Goal: Information Seeking & Learning: Compare options

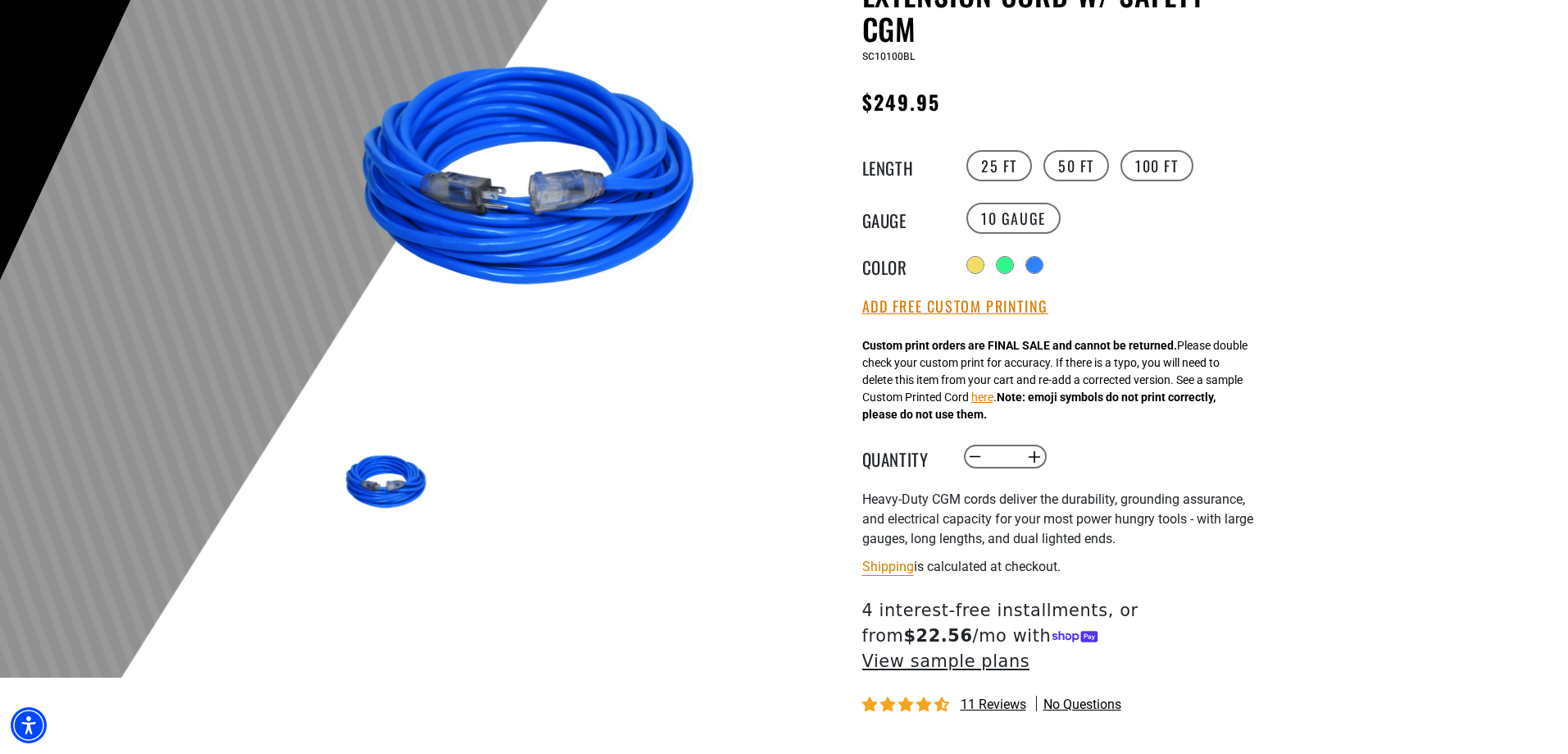
scroll to position [246, 0]
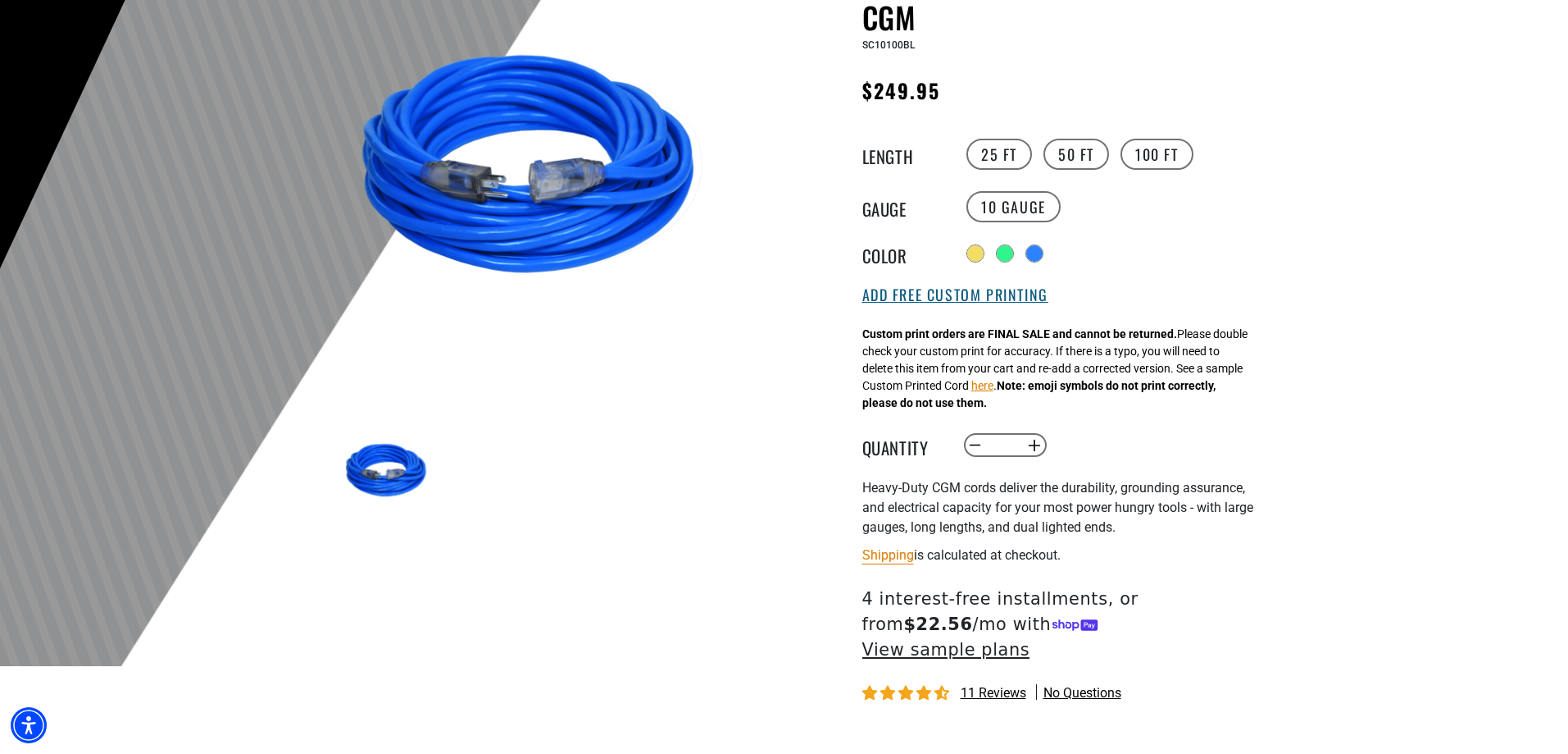
click at [995, 301] on button "Add Free Custom Printing" at bounding box center [956, 296] width 186 height 18
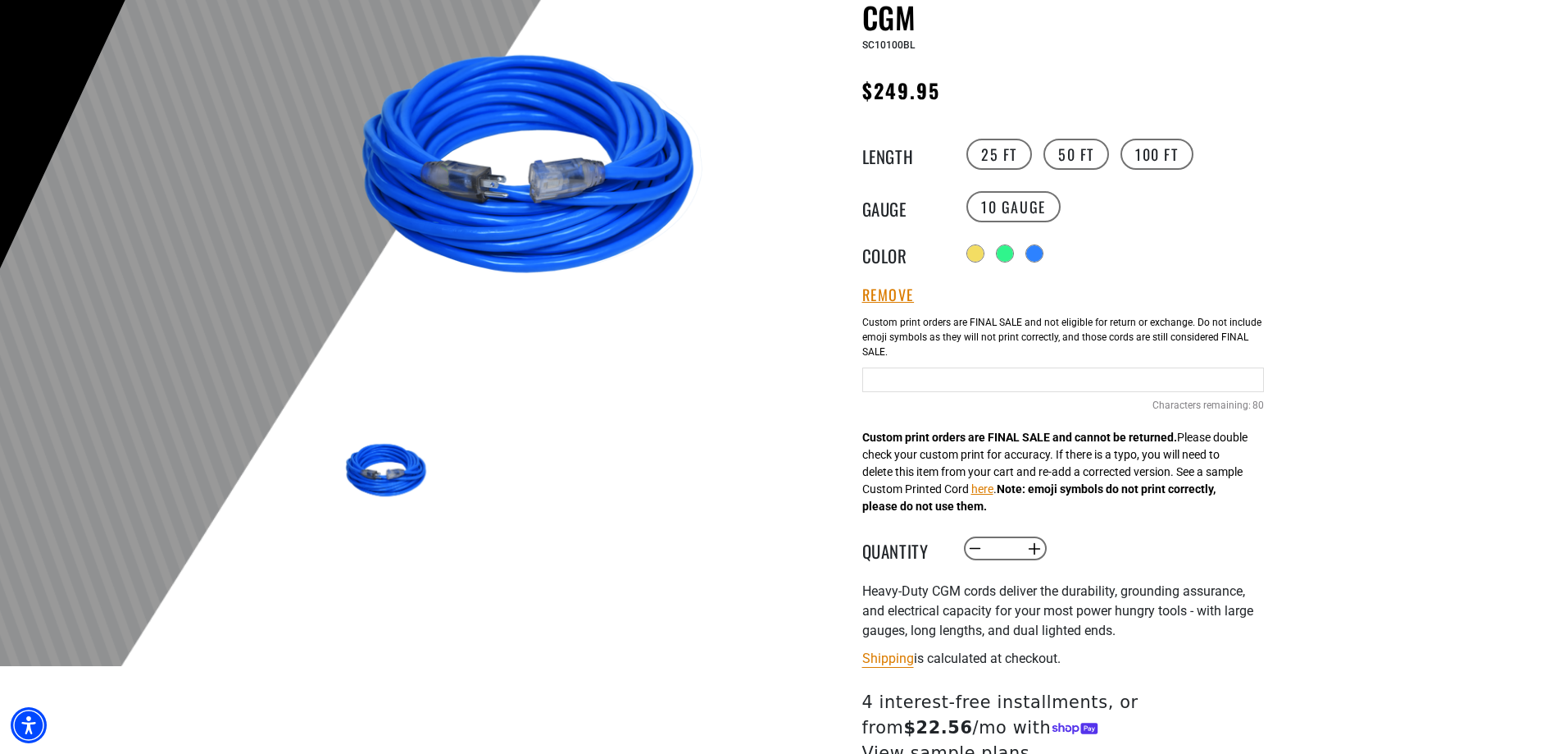
click at [906, 381] on input "text" at bounding box center [1063, 379] width 401 height 25
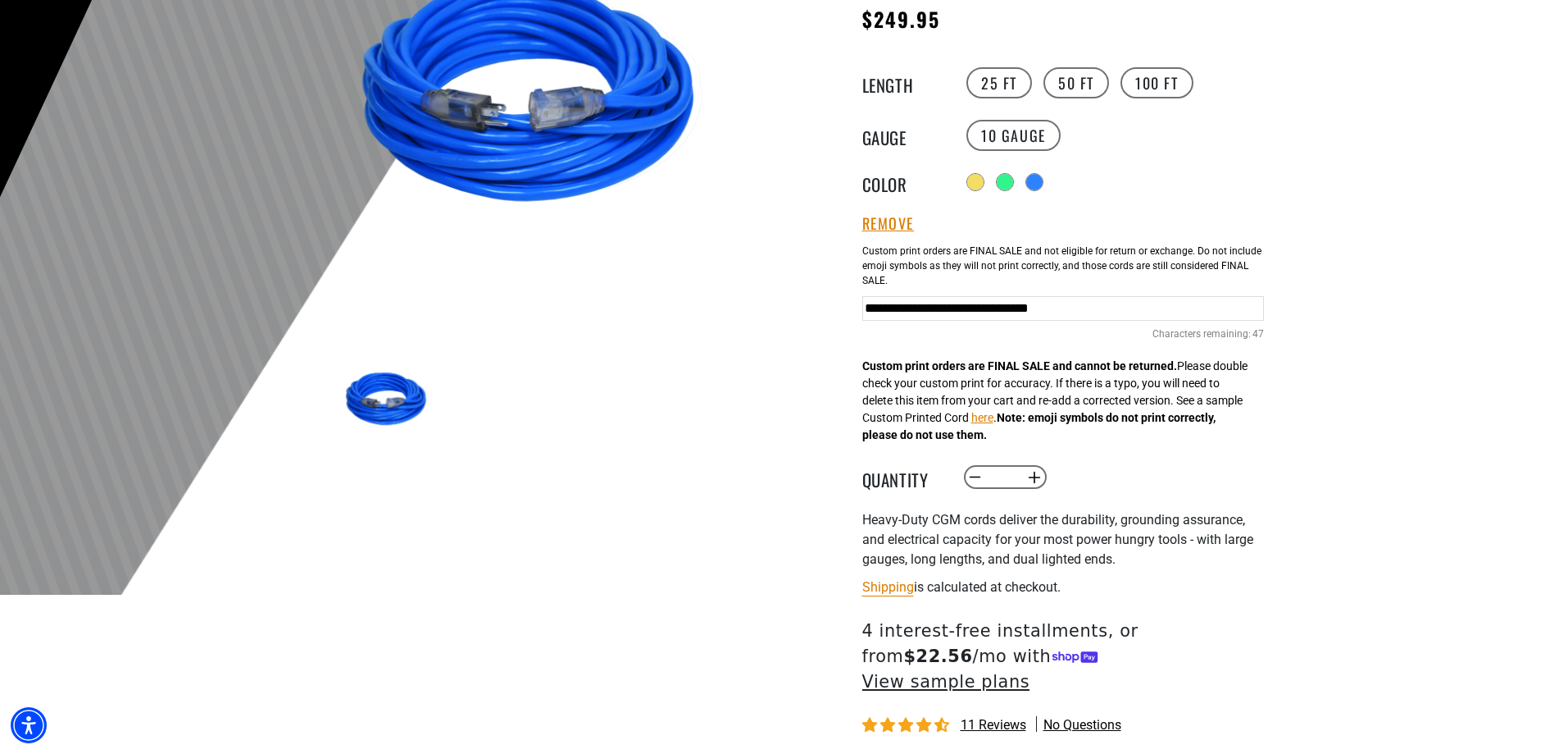
scroll to position [328, 0]
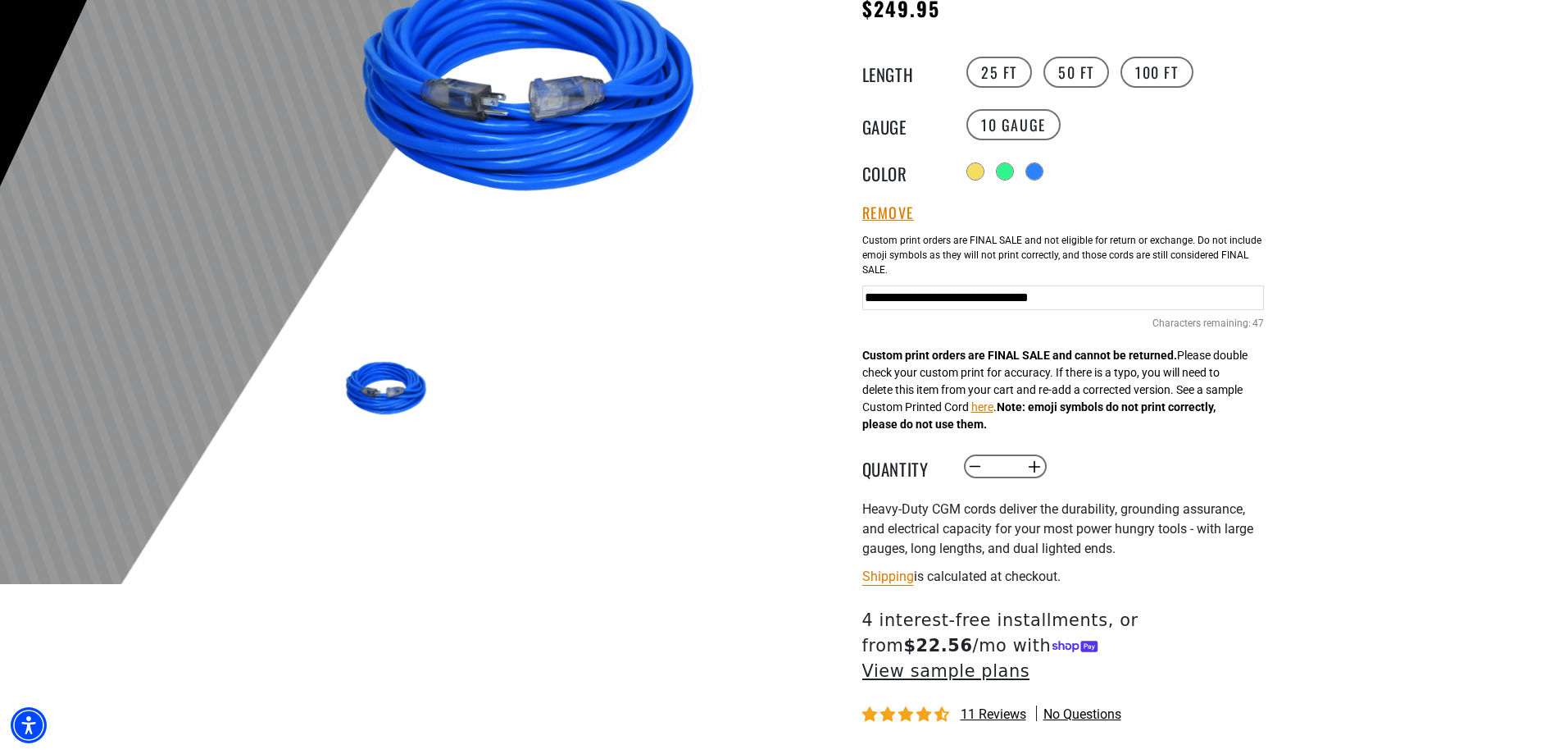
type input "**********"
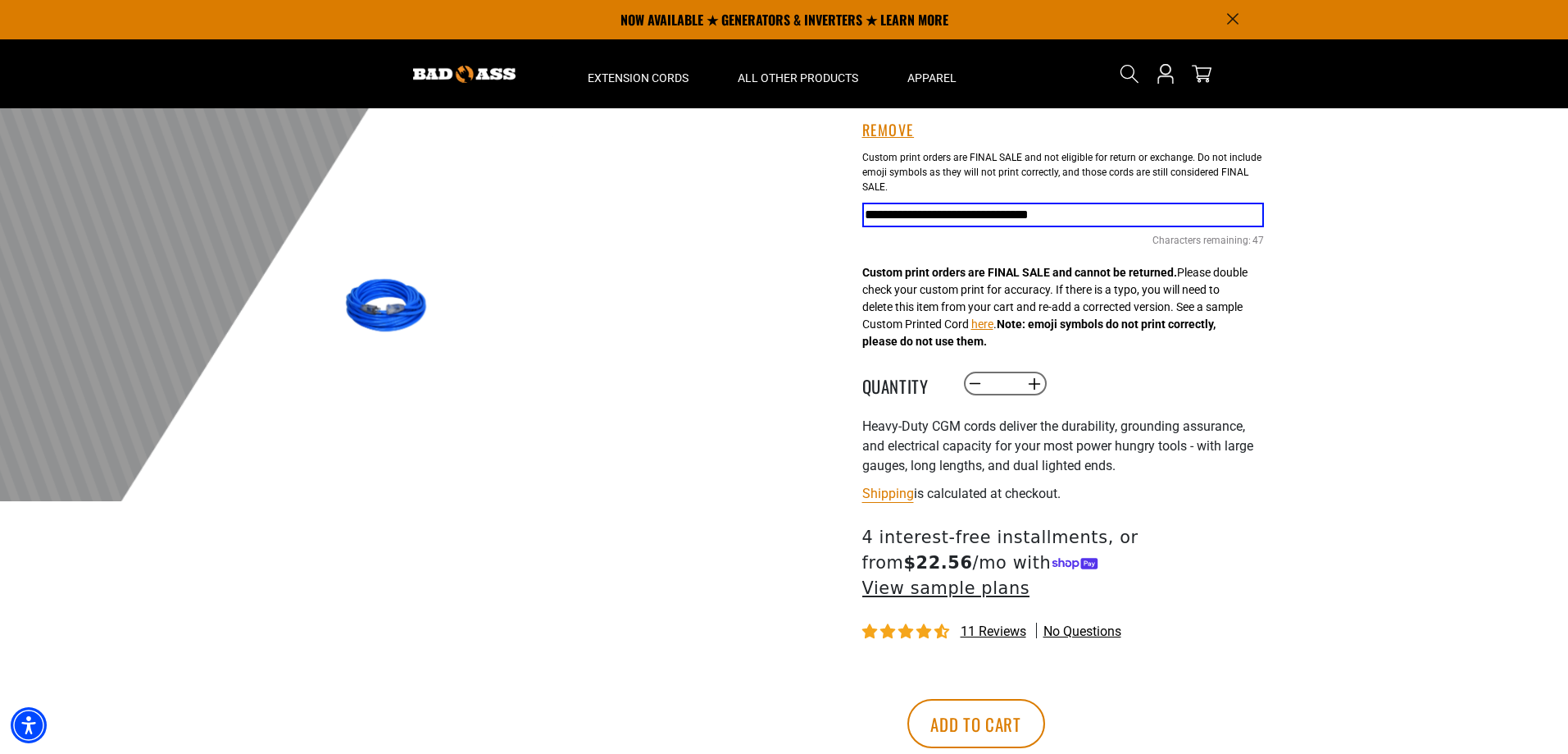
scroll to position [0, 0]
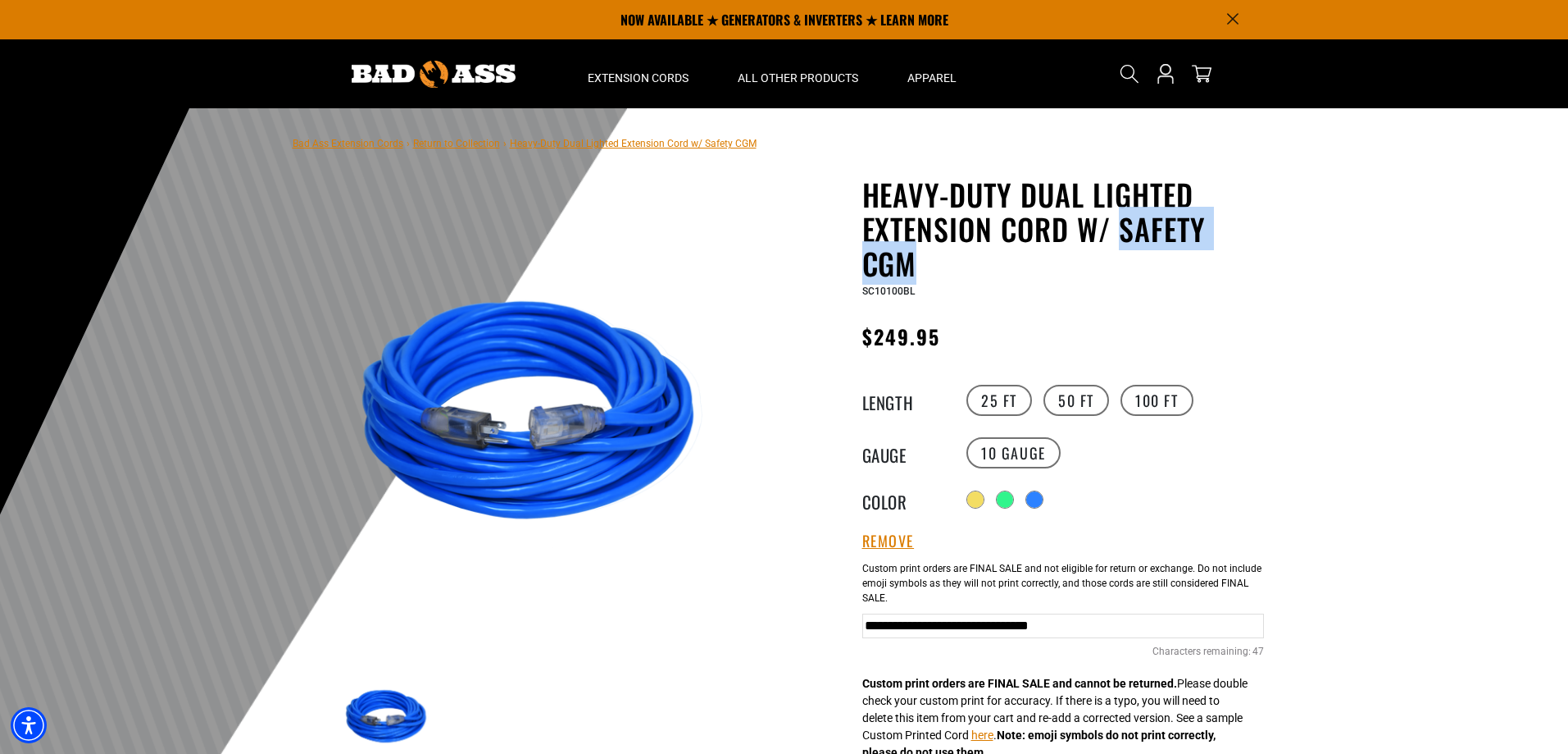
drag, startPoint x: 1118, startPoint y: 224, endPoint x: 918, endPoint y: 261, distance: 203.4
click at [918, 261] on h1 "Heavy-Duty Dual Lighted Extension Cord w/ Safety CGM" at bounding box center [1063, 228] width 401 height 103
click at [1264, 311] on div "Heavy-Duty Dual Lighted Extension Cord w/ Safety CGM Heavy-Duty Dual Lighted Ex…" at bounding box center [1029, 704] width 492 height 1055
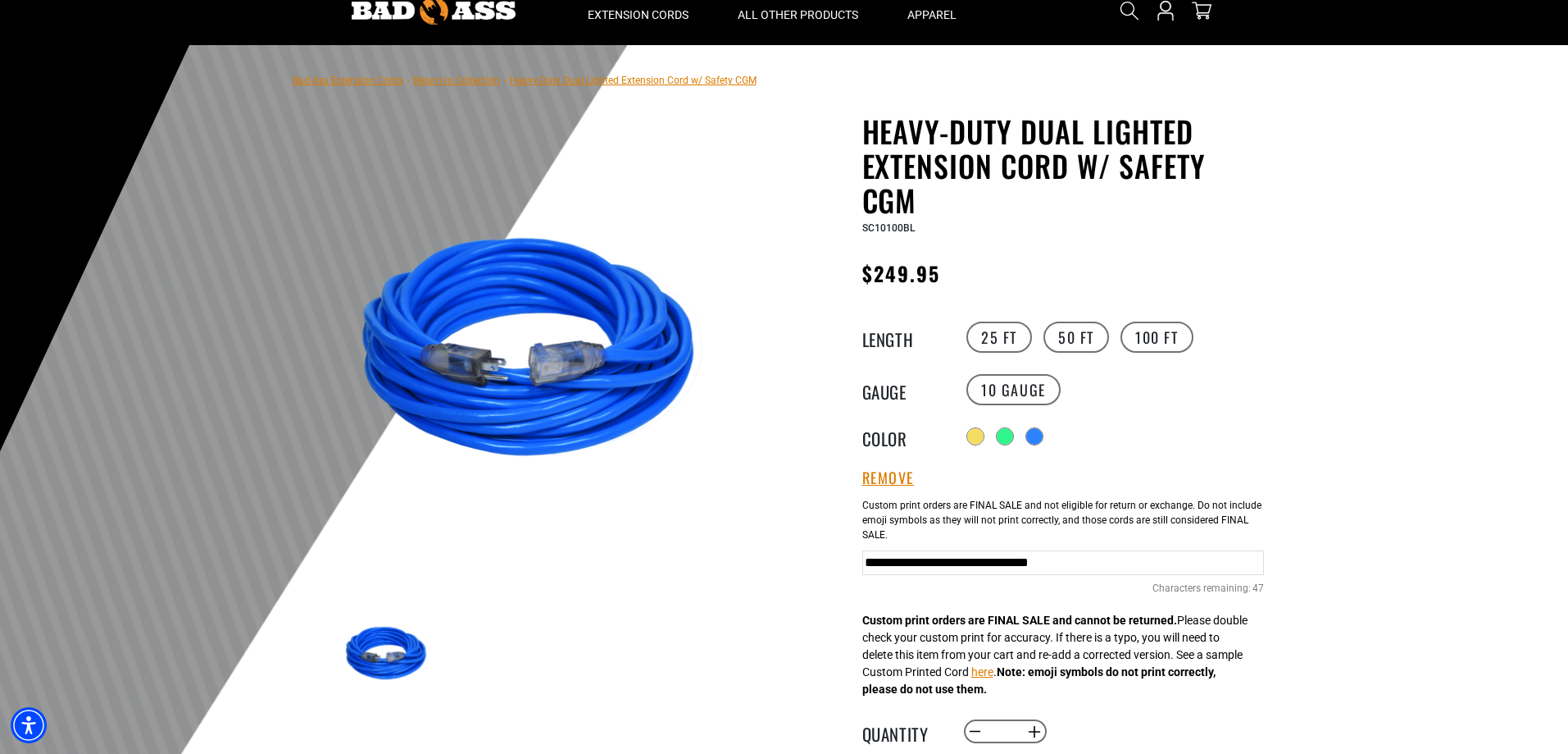
scroll to position [82, 0]
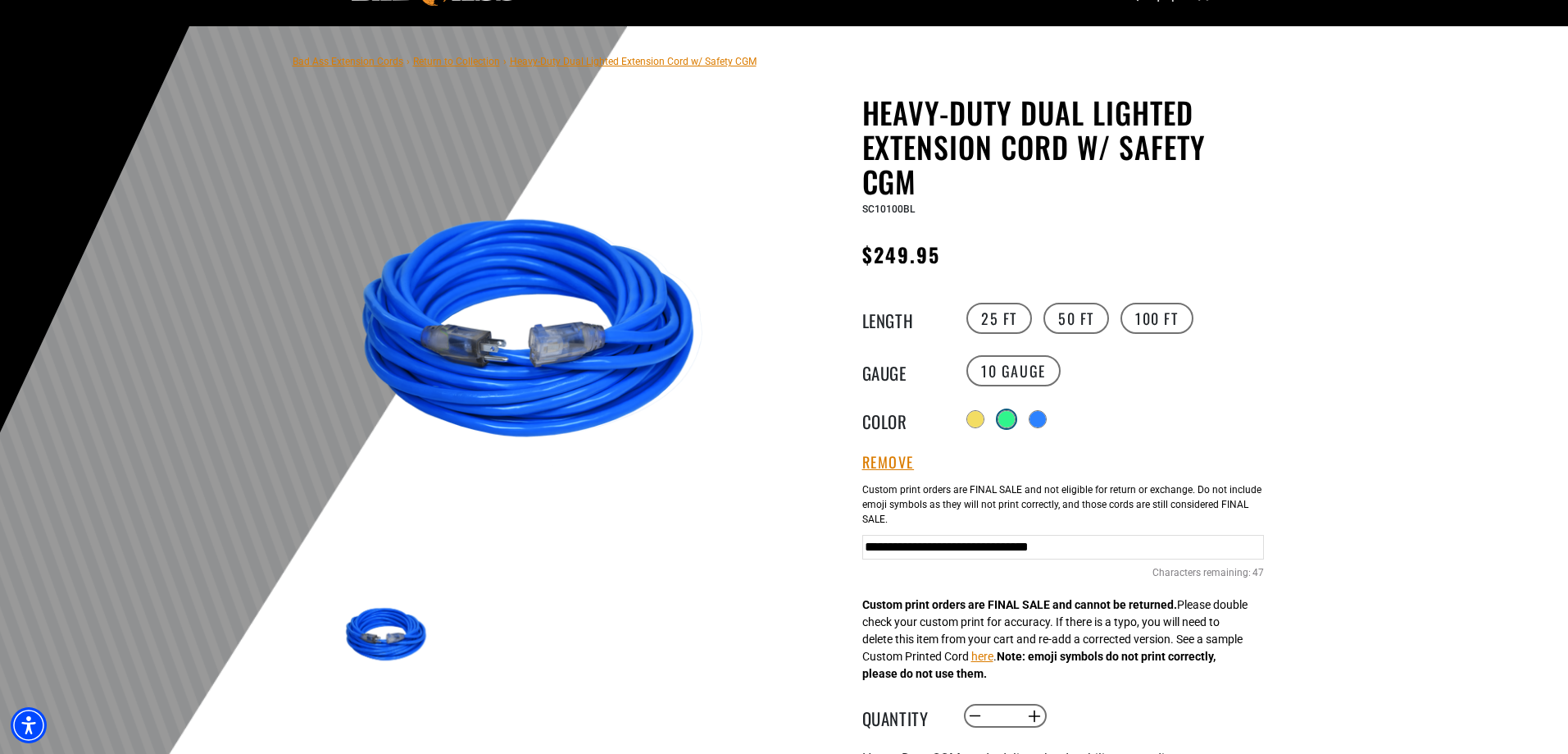
click at [1016, 416] on div at bounding box center [1007, 419] width 18 height 18
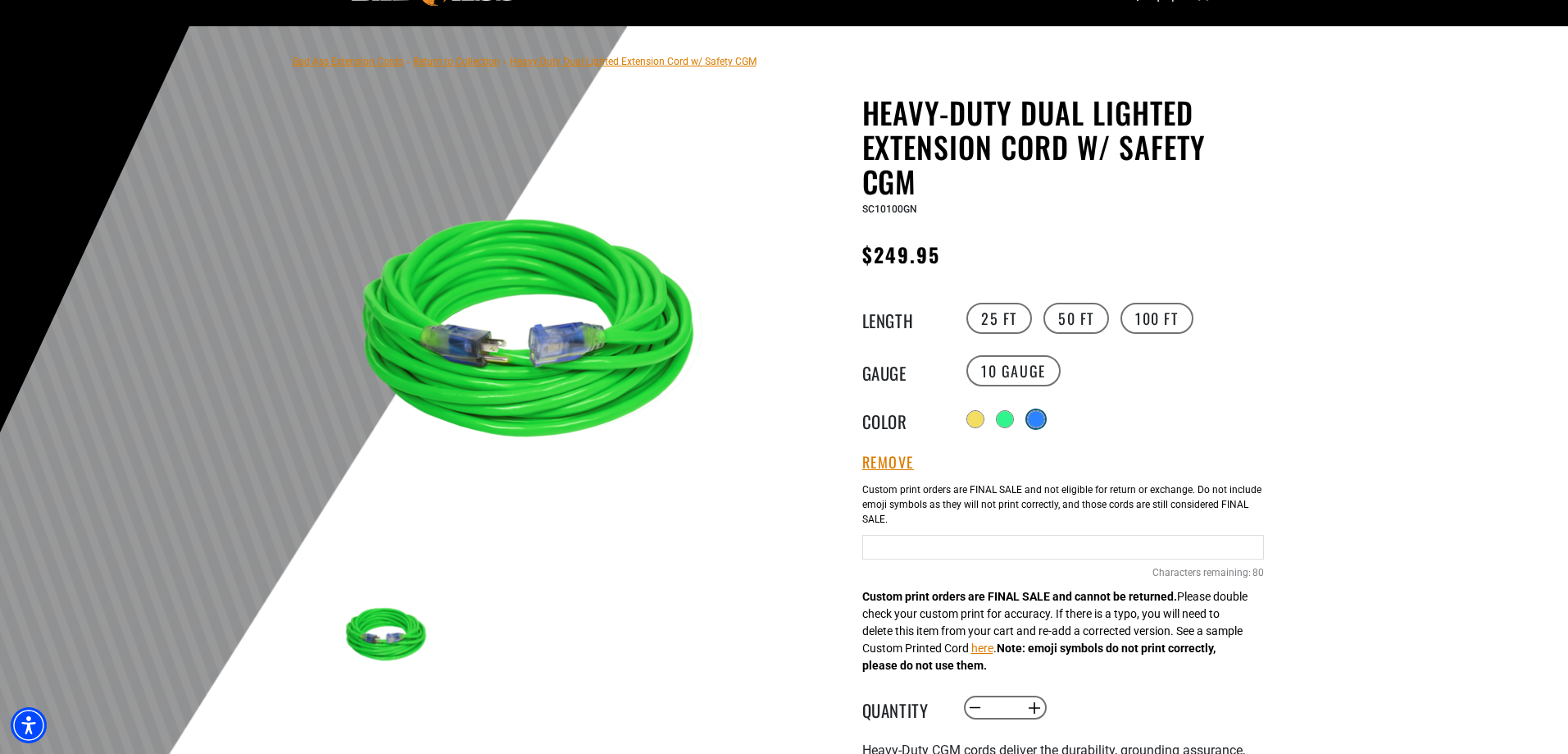
click at [1045, 414] on div at bounding box center [1036, 419] width 18 height 18
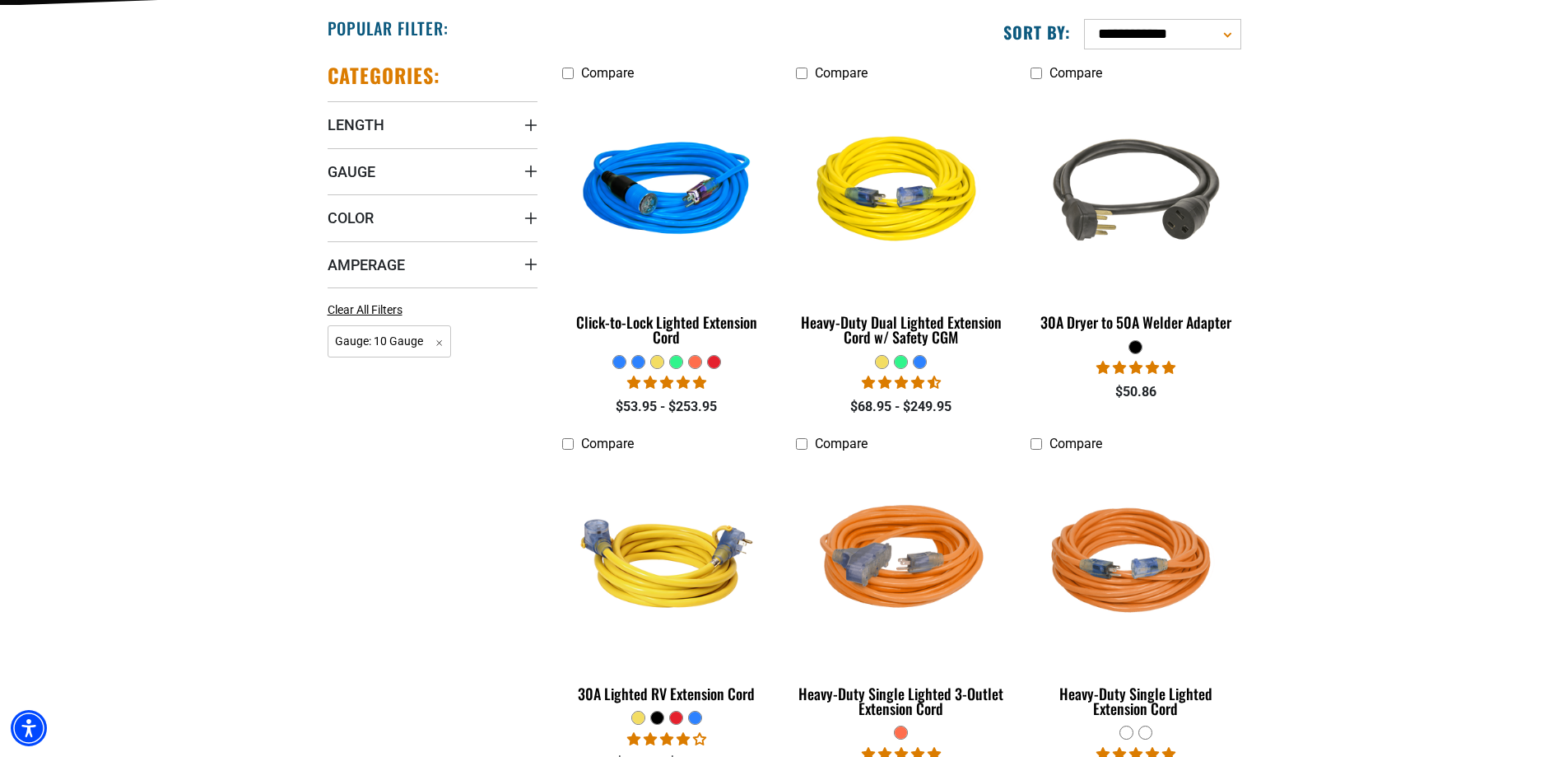
scroll to position [658, 0]
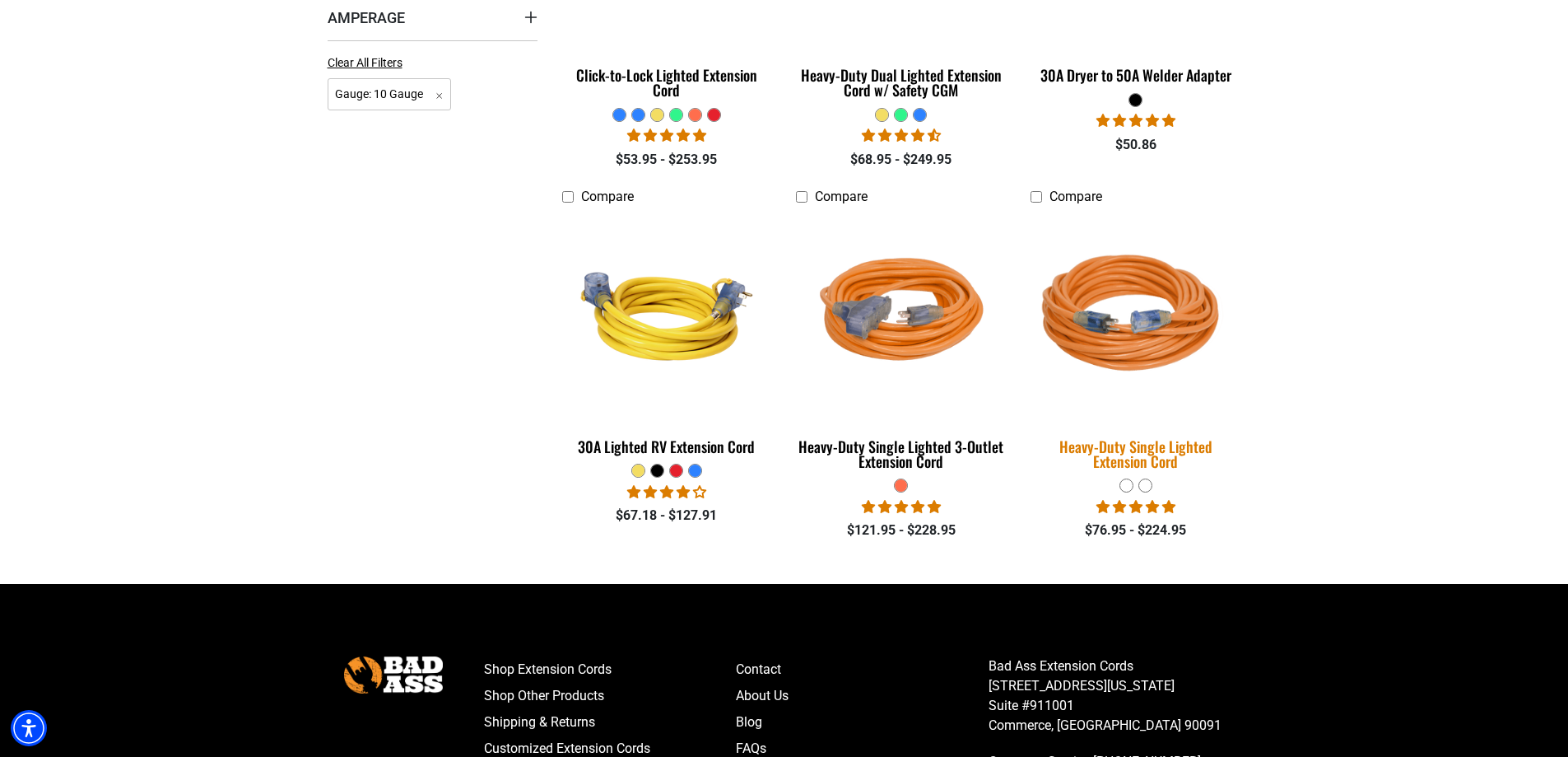
click at [1125, 332] on img at bounding box center [1136, 316] width 231 height 211
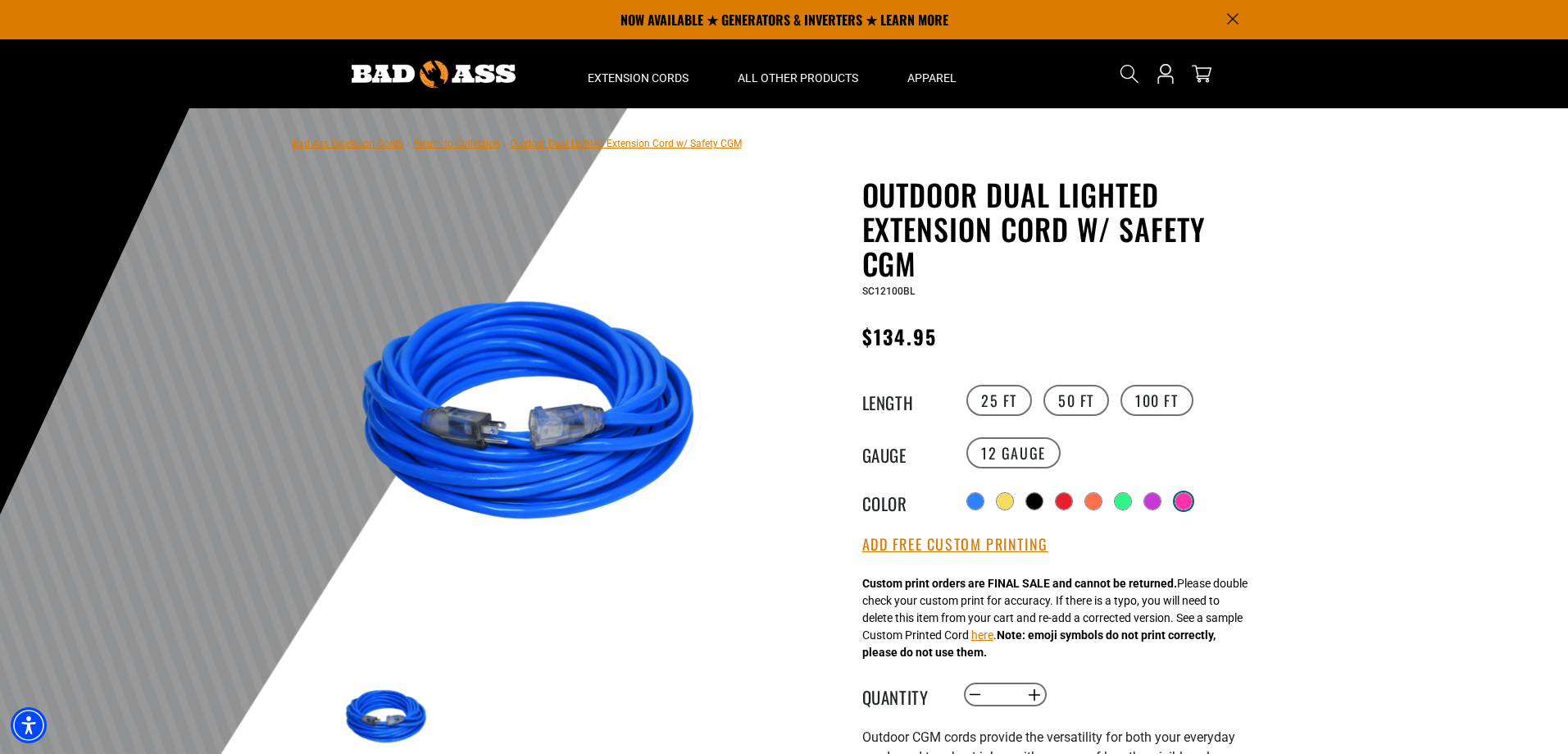
click at [1192, 499] on div at bounding box center [1183, 501] width 17 height 17
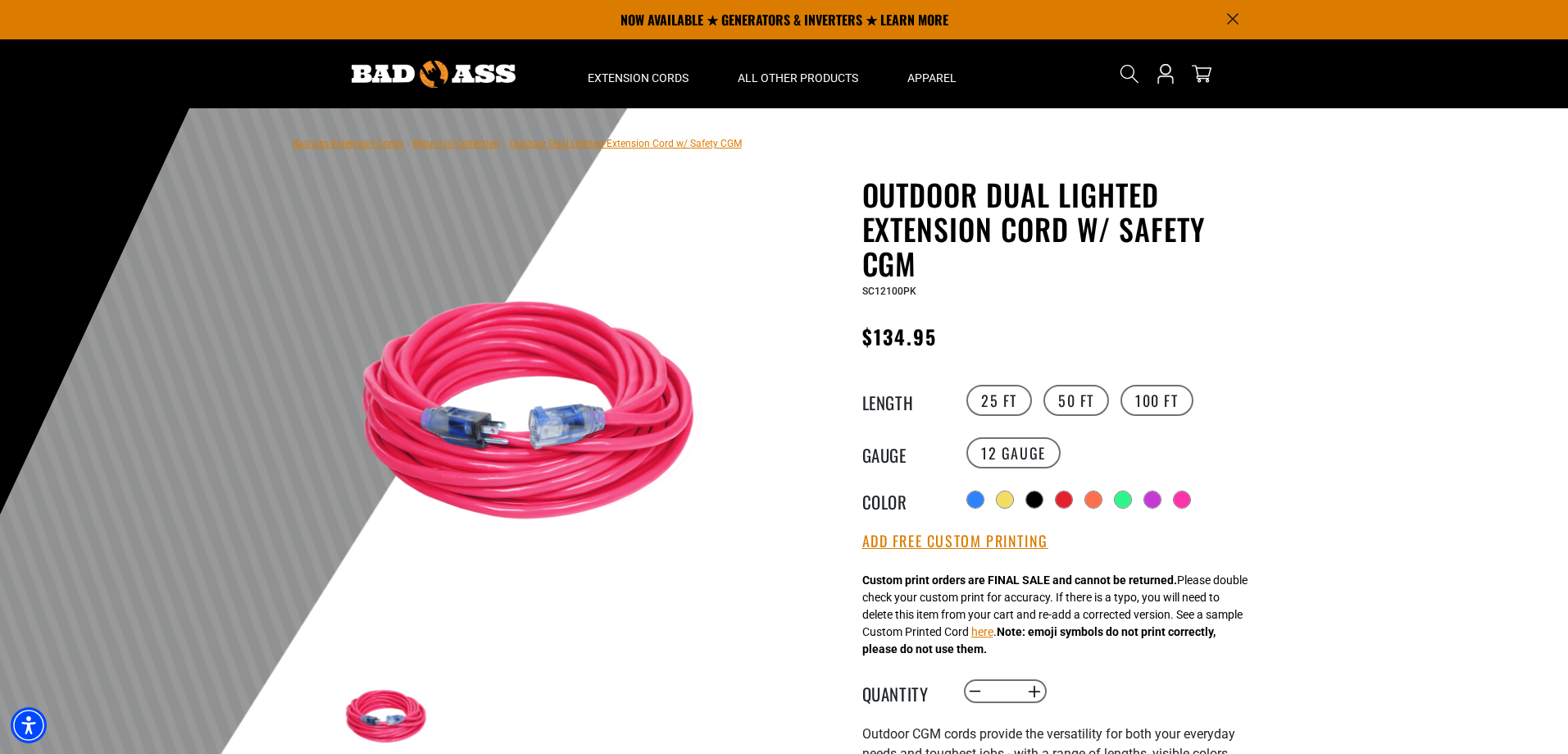
click at [1145, 506] on div at bounding box center [1152, 500] width 18 height 18
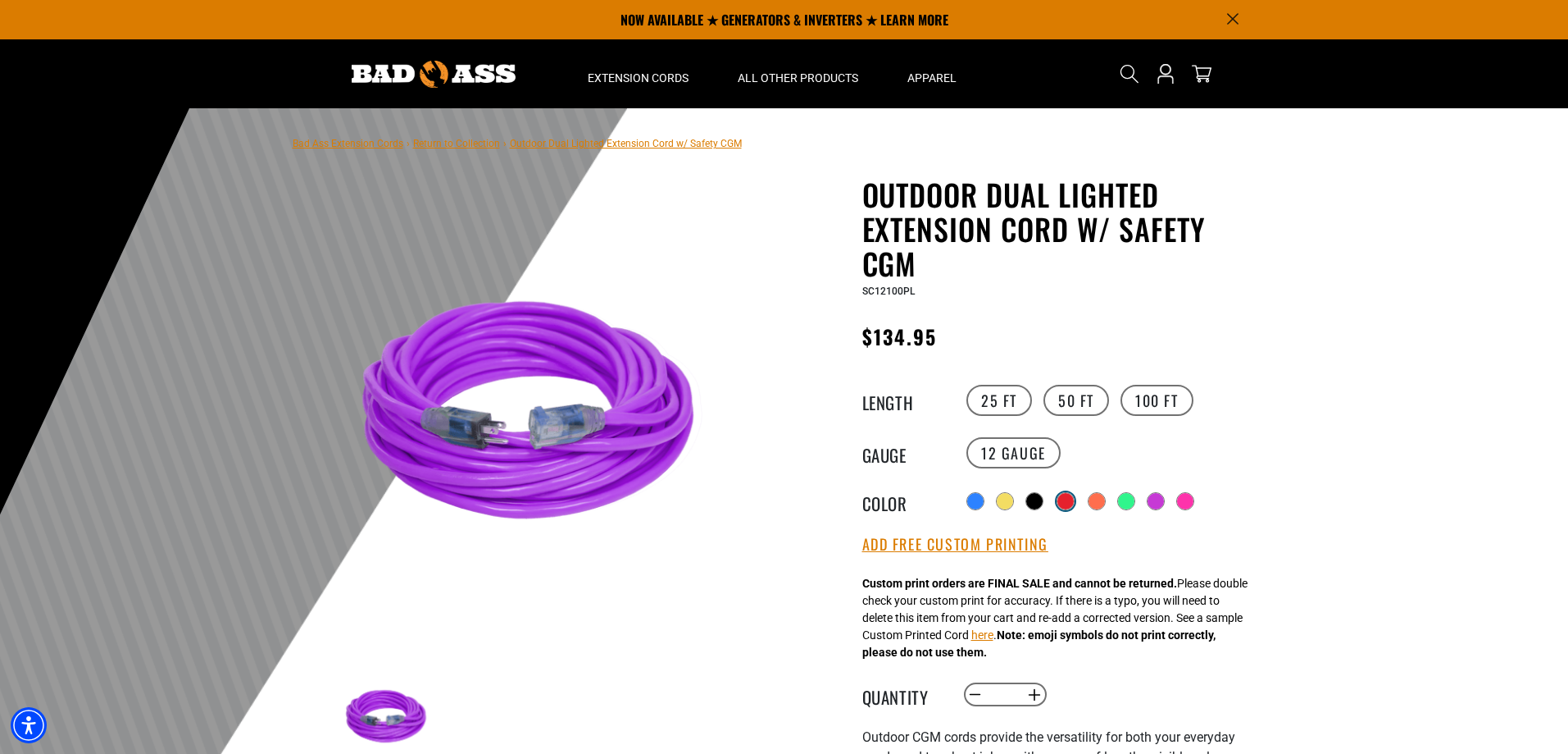
click at [1068, 499] on div at bounding box center [1066, 501] width 17 height 17
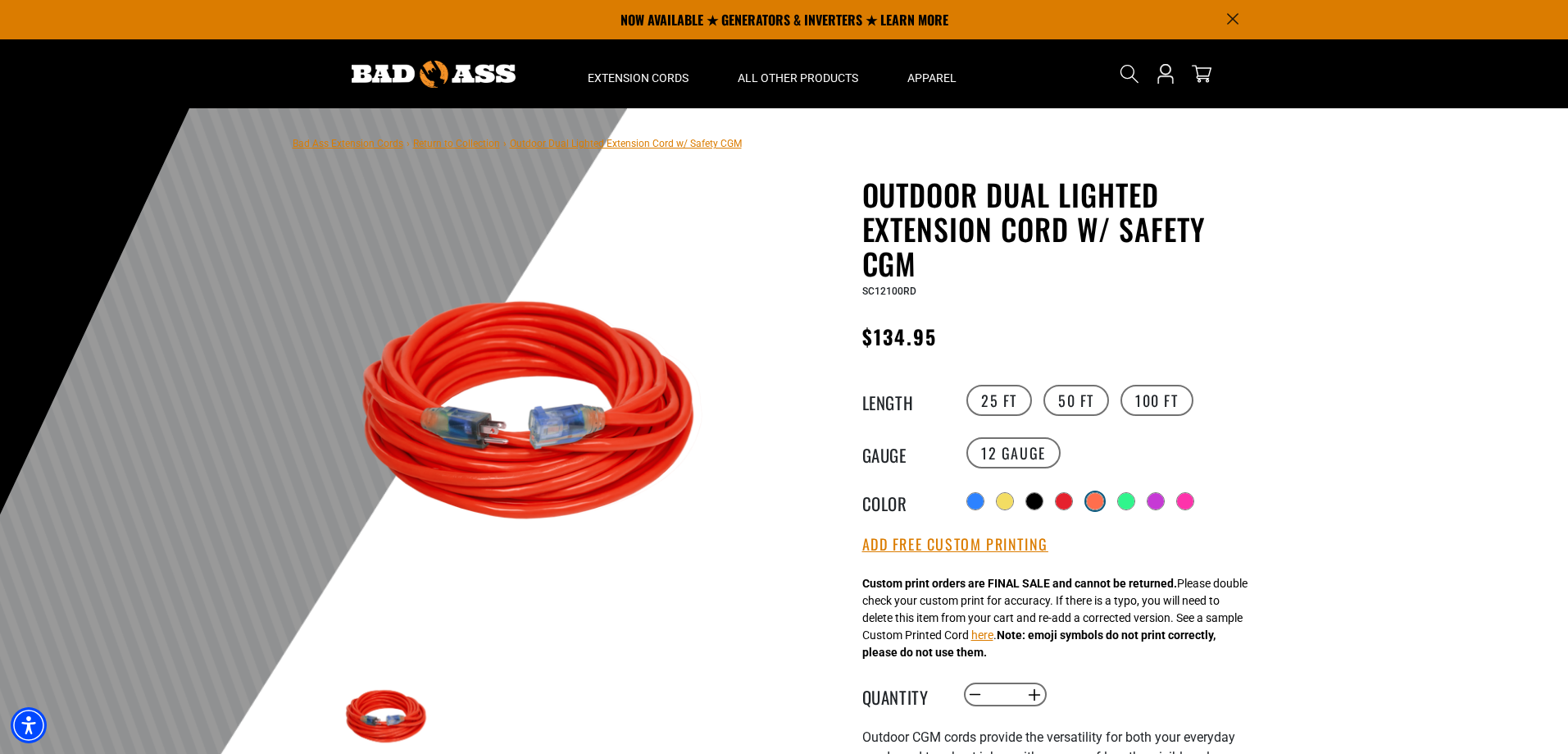
click at [1096, 501] on div at bounding box center [1095, 501] width 17 height 17
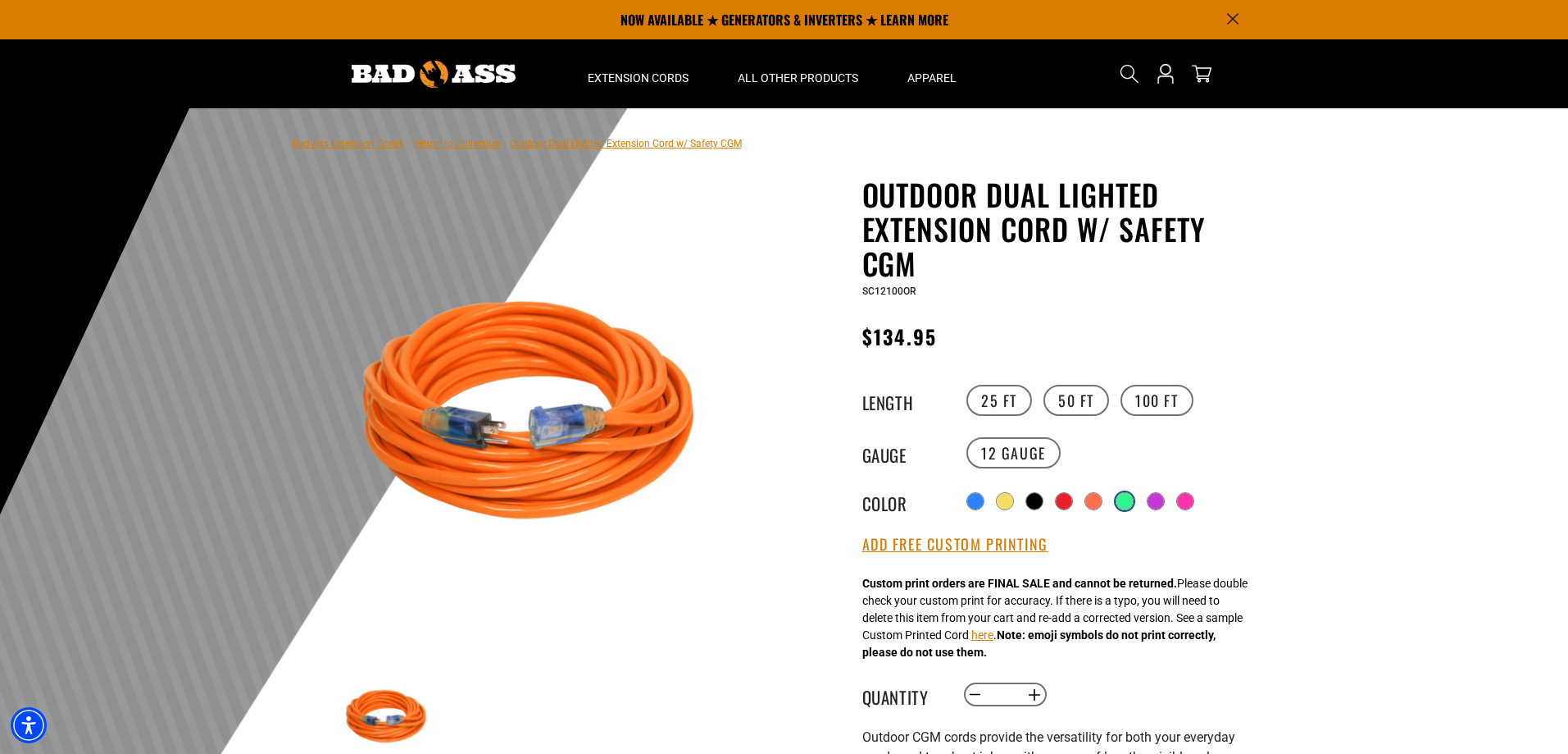
click at [1132, 499] on div at bounding box center [1124, 501] width 17 height 17
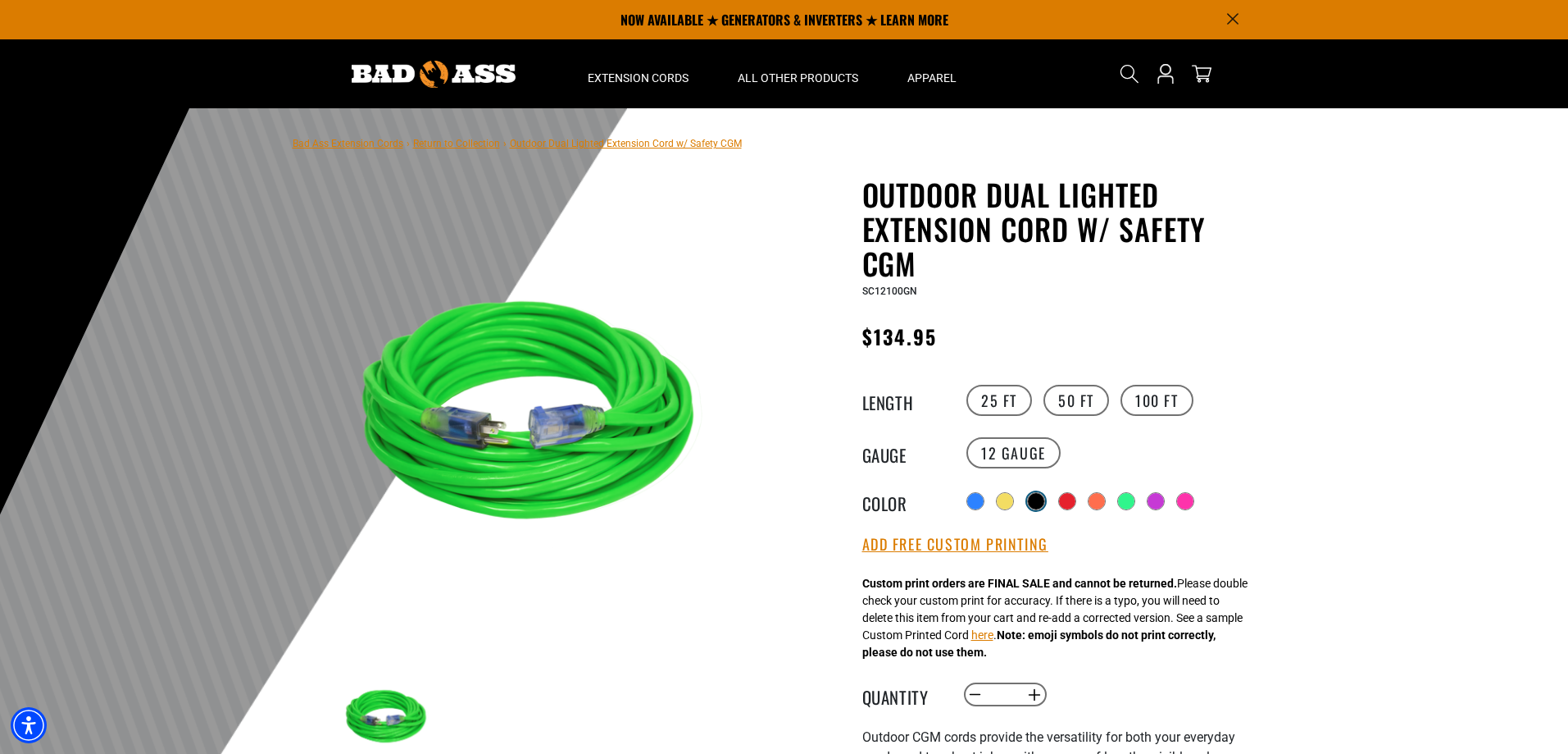
click at [1039, 501] on div at bounding box center [1035, 501] width 17 height 17
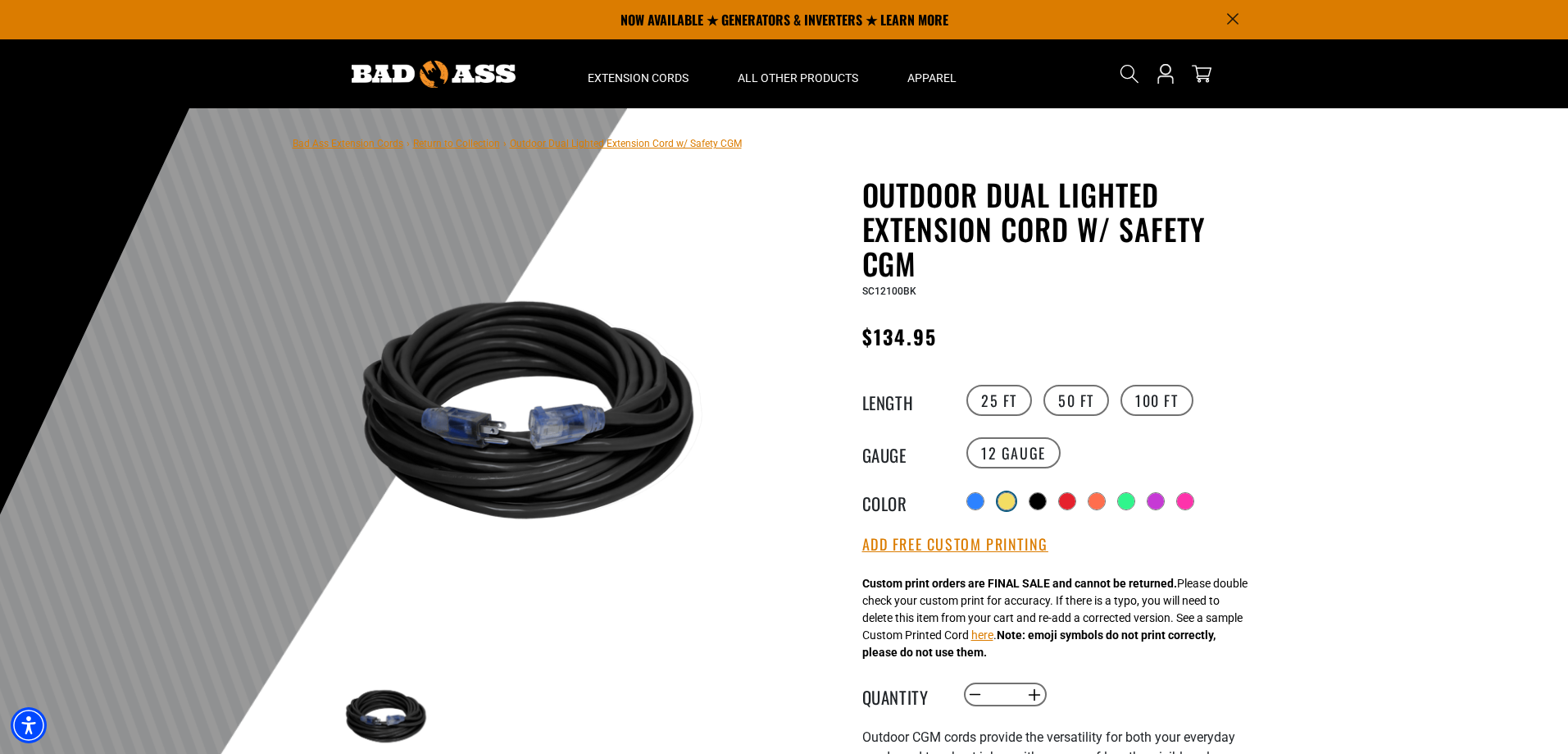
click at [998, 501] on div at bounding box center [1007, 501] width 18 height 18
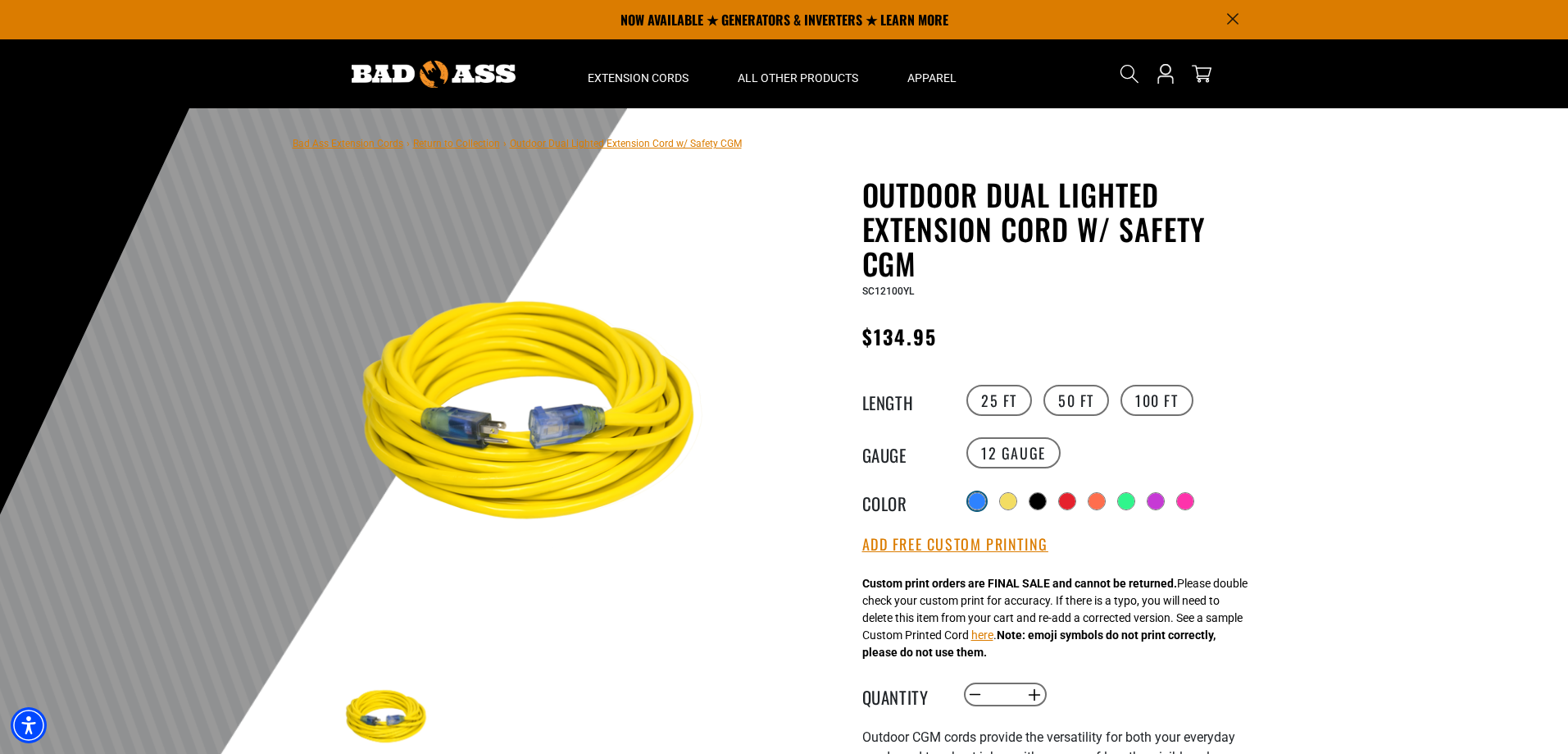
click at [973, 496] on div at bounding box center [976, 501] width 17 height 17
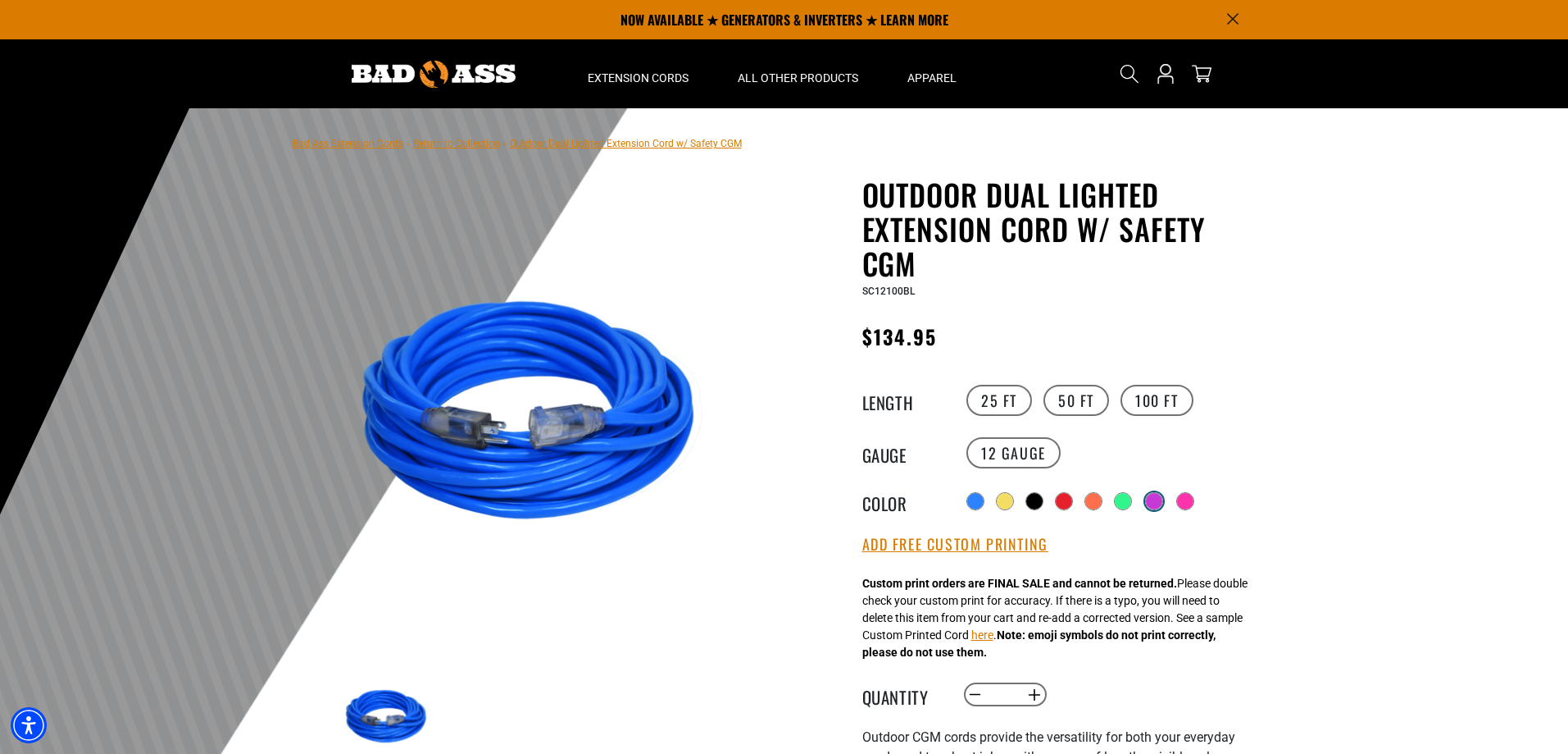
click at [1156, 501] on div at bounding box center [1154, 501] width 17 height 17
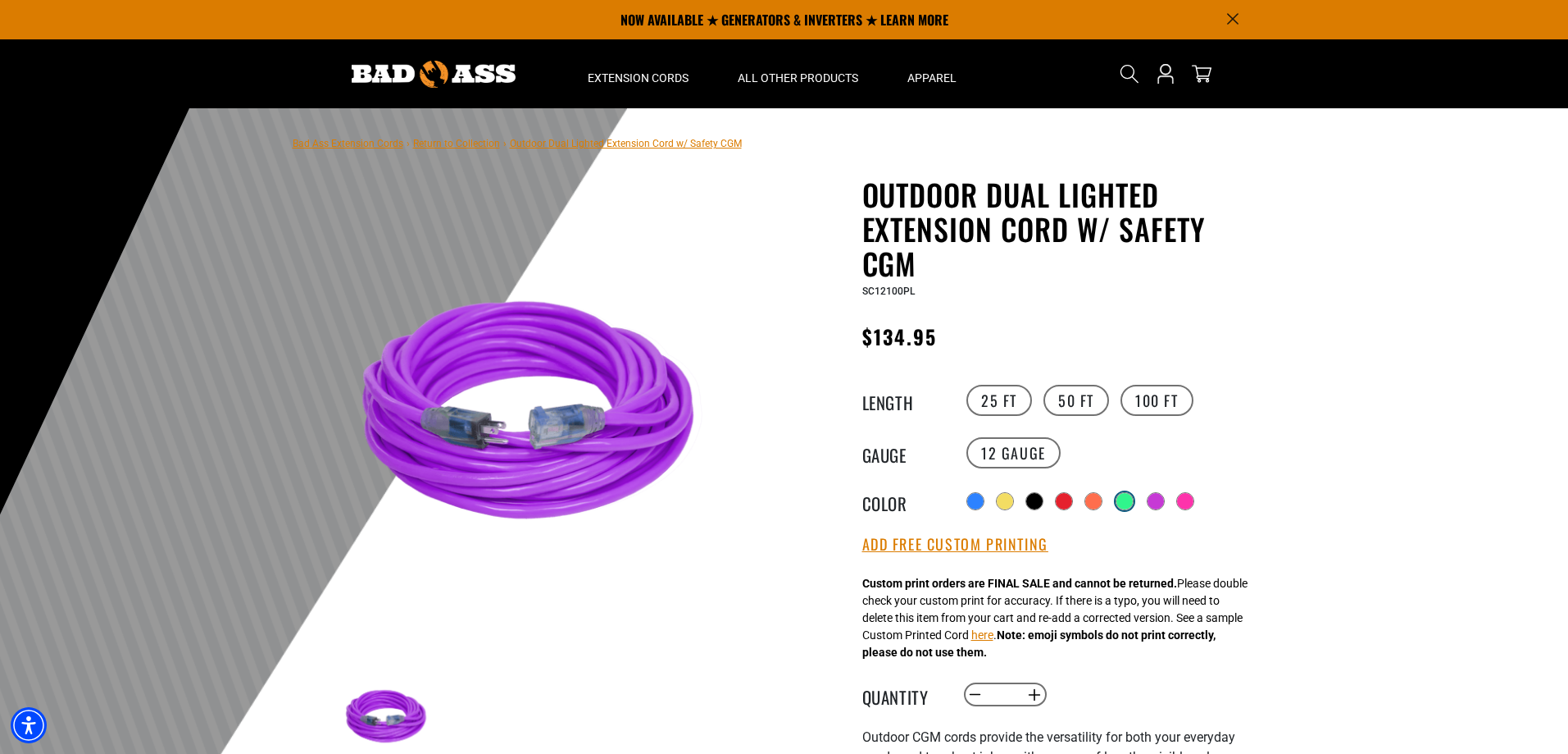
click at [1130, 495] on div at bounding box center [1124, 501] width 17 height 17
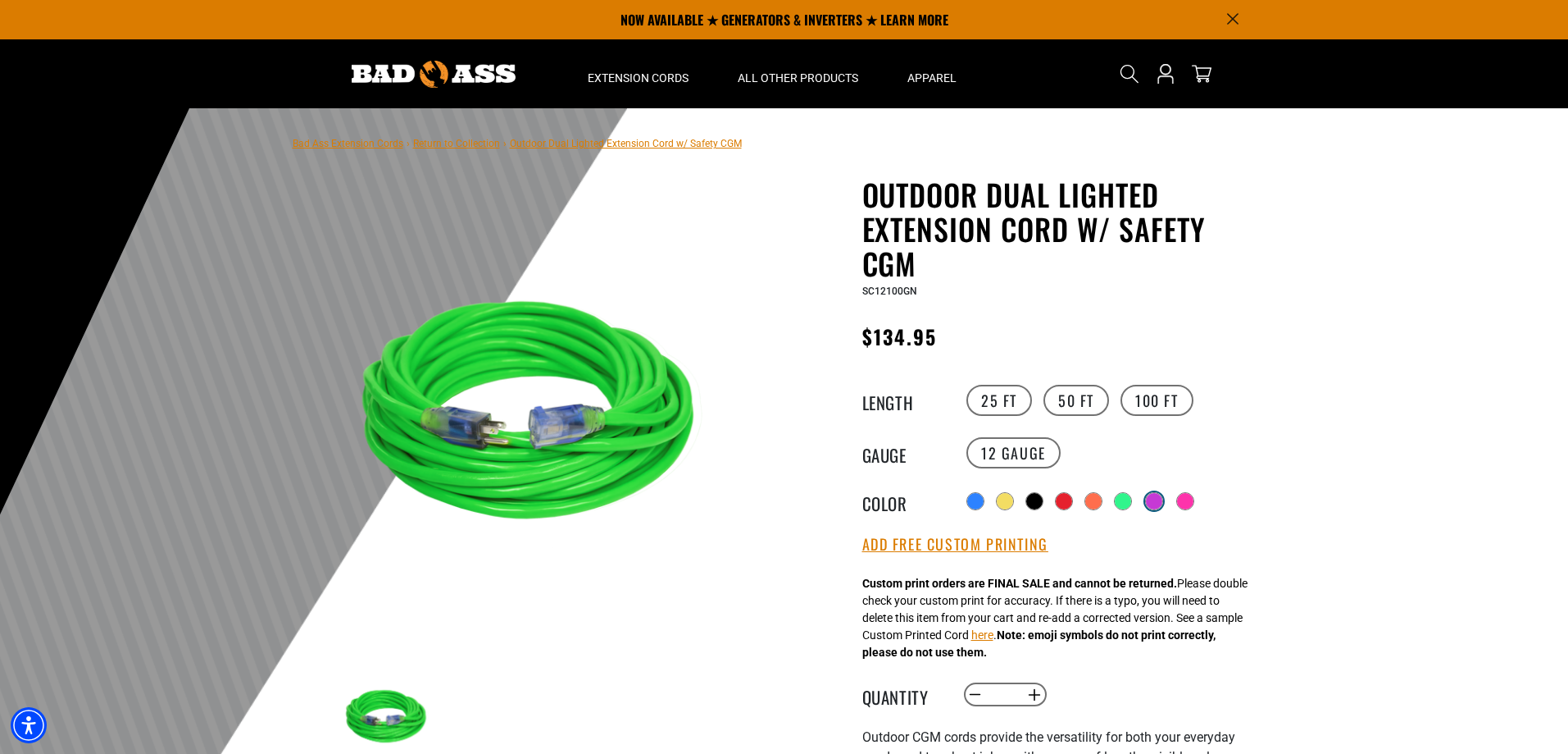
click at [1157, 500] on div at bounding box center [1154, 501] width 17 height 17
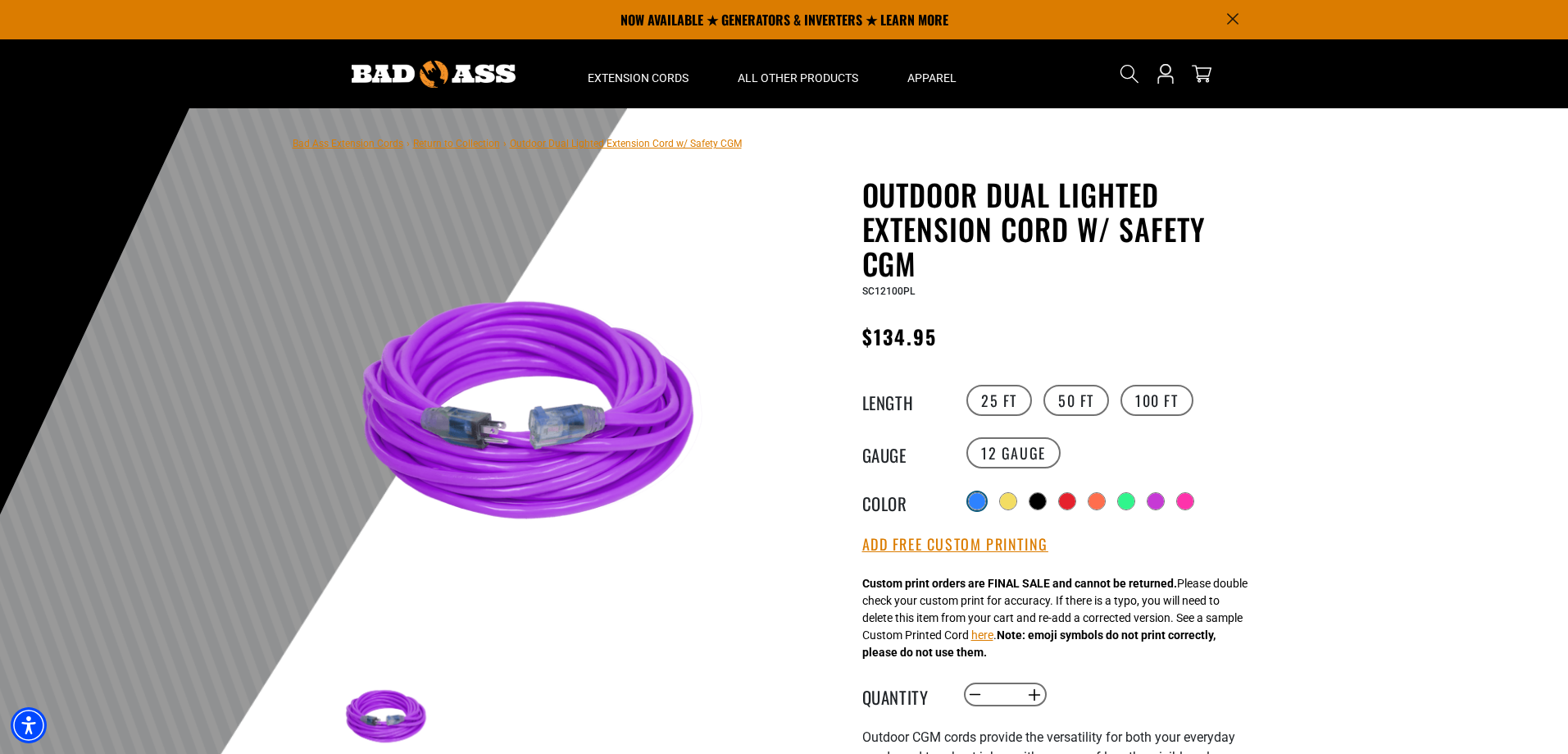
click at [974, 505] on div at bounding box center [976, 501] width 17 height 17
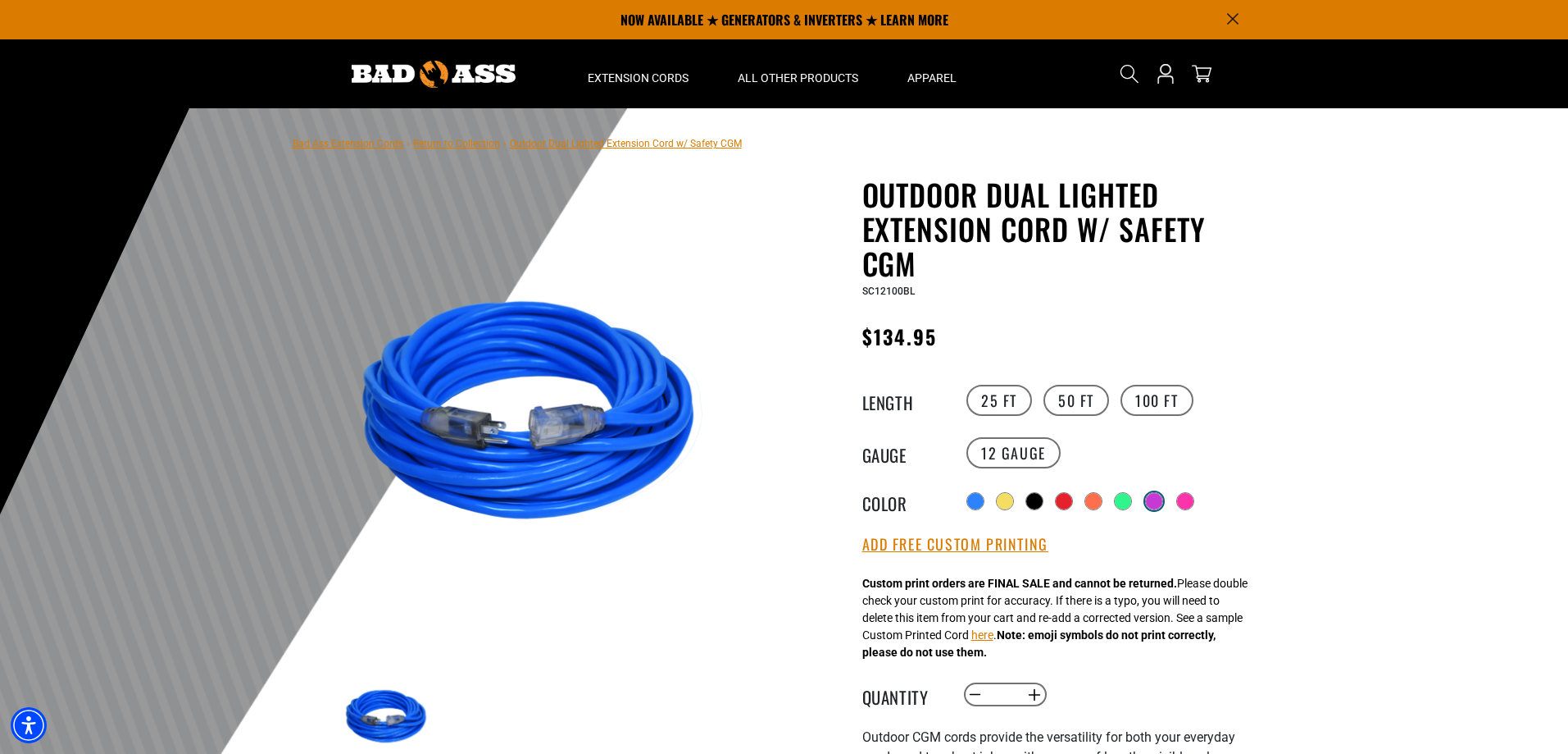
click at [1158, 499] on div at bounding box center [1154, 501] width 17 height 17
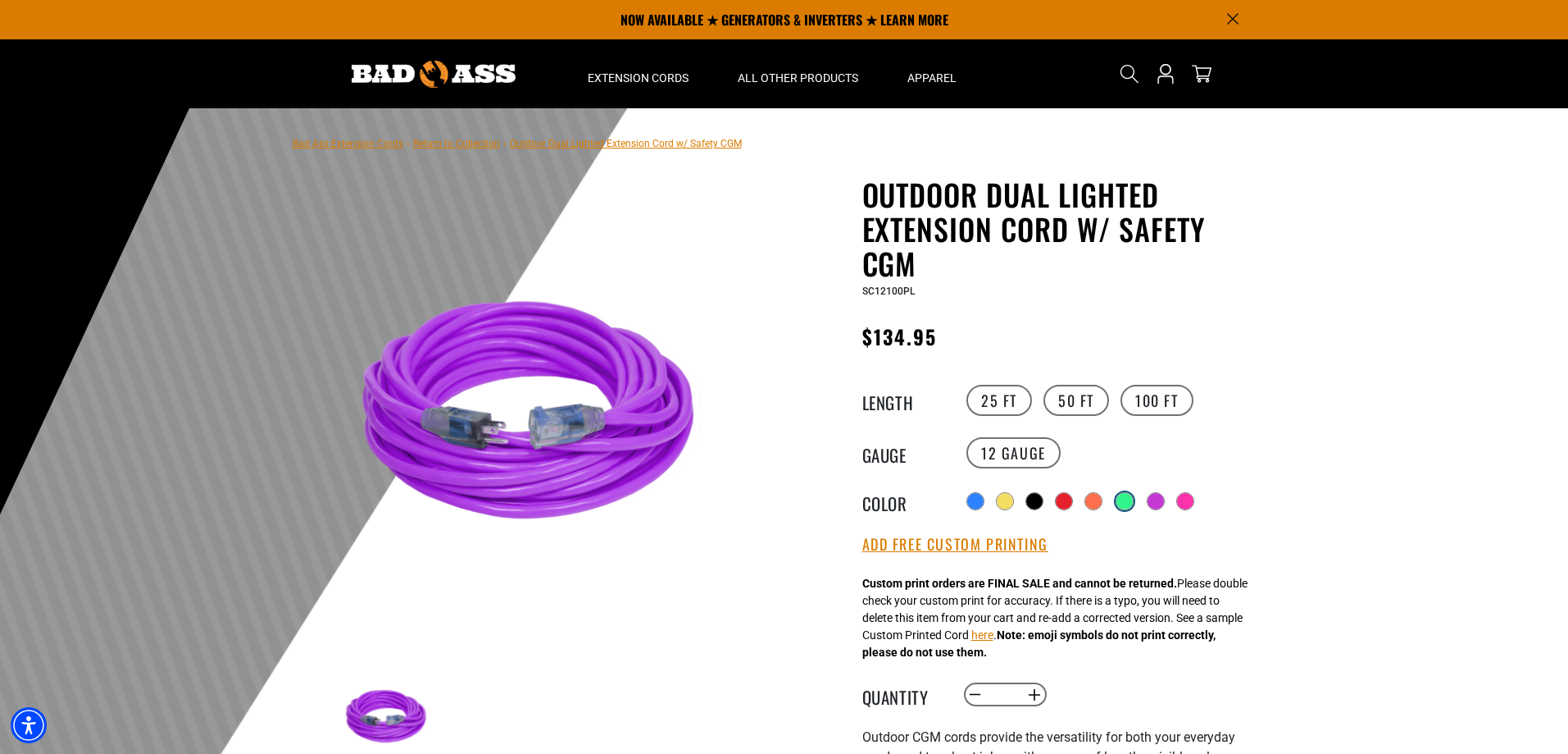
click at [1125, 504] on div at bounding box center [1124, 501] width 17 height 17
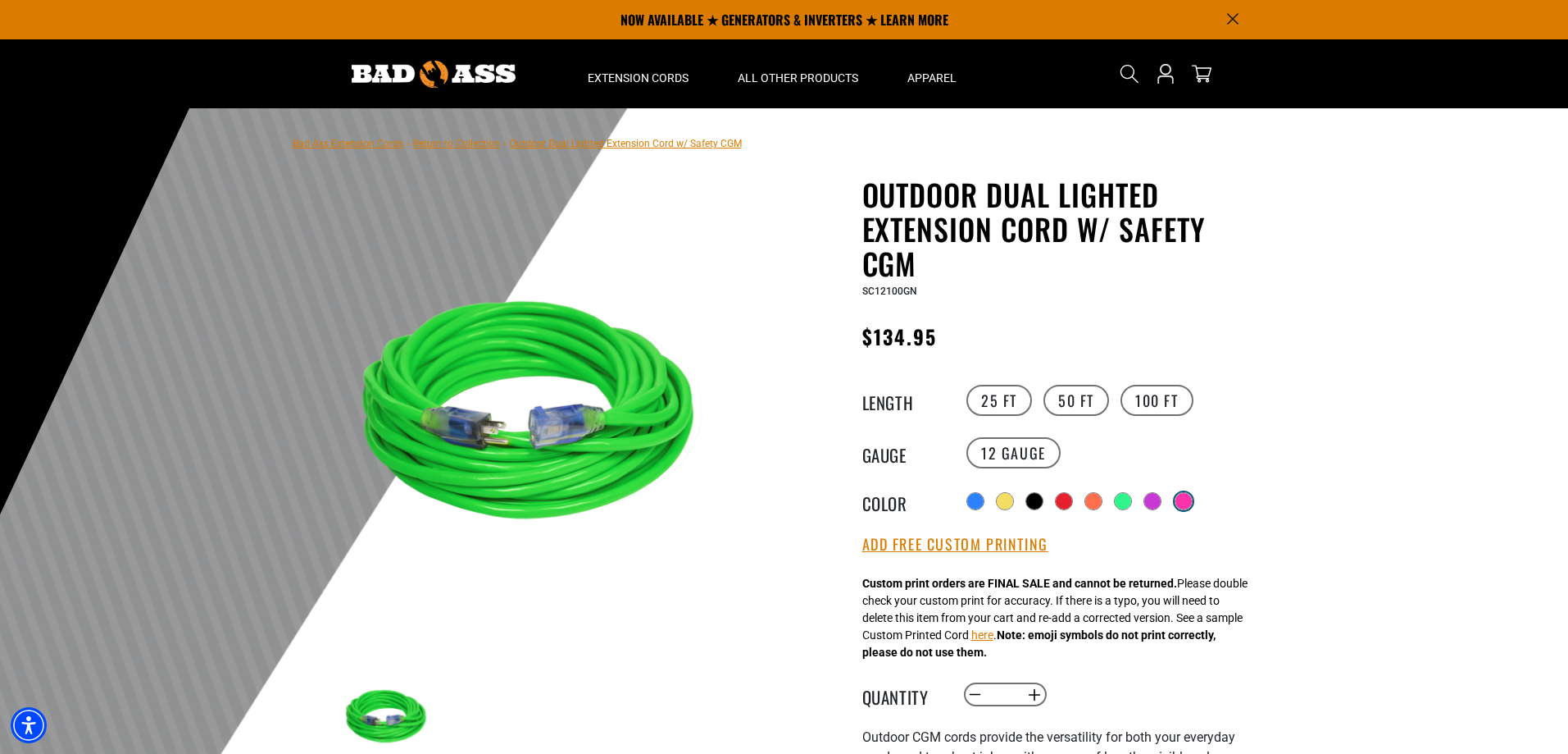
click at [1192, 501] on div at bounding box center [1183, 501] width 17 height 17
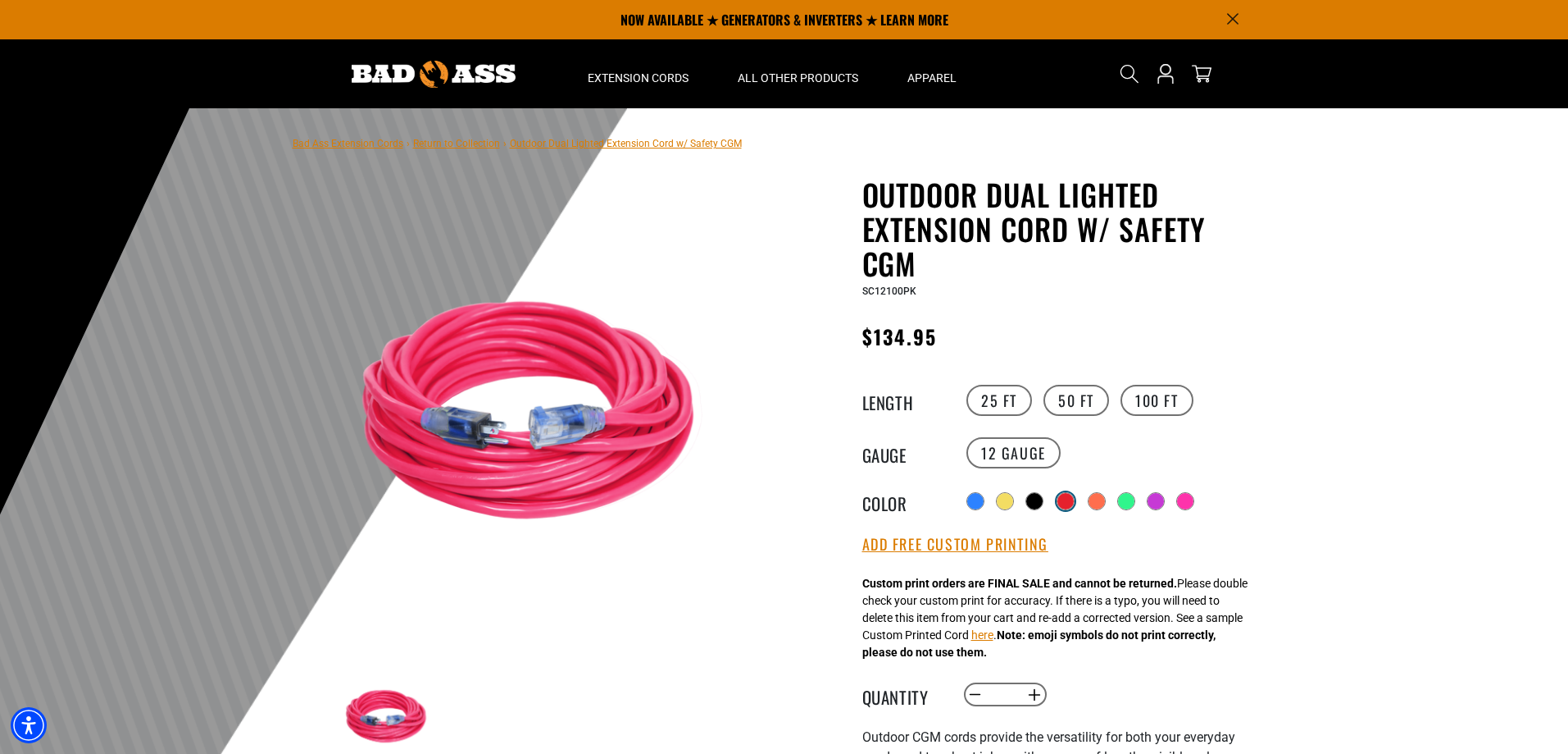
click at [1058, 498] on div at bounding box center [1066, 501] width 17 height 17
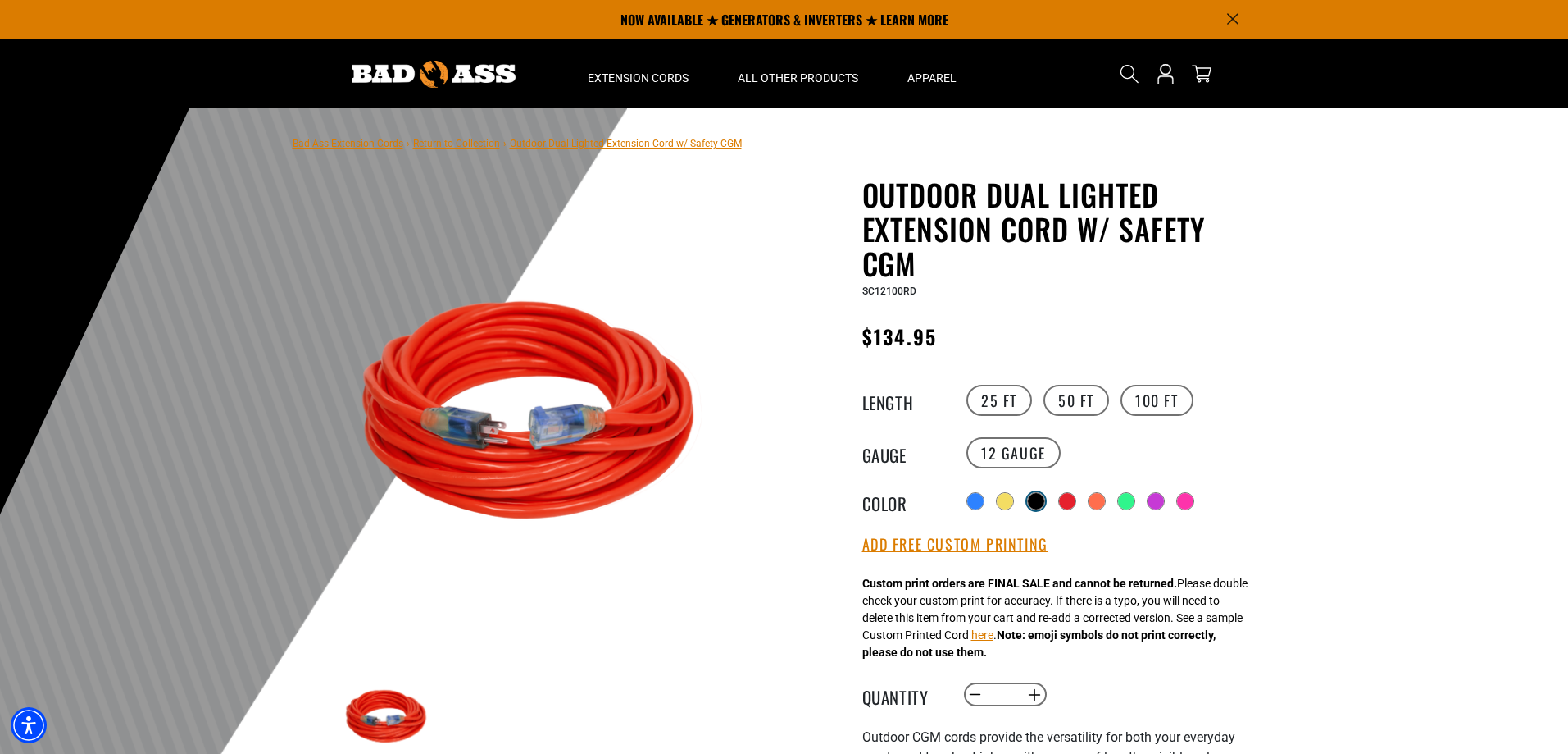
click at [1028, 498] on div at bounding box center [1035, 501] width 17 height 17
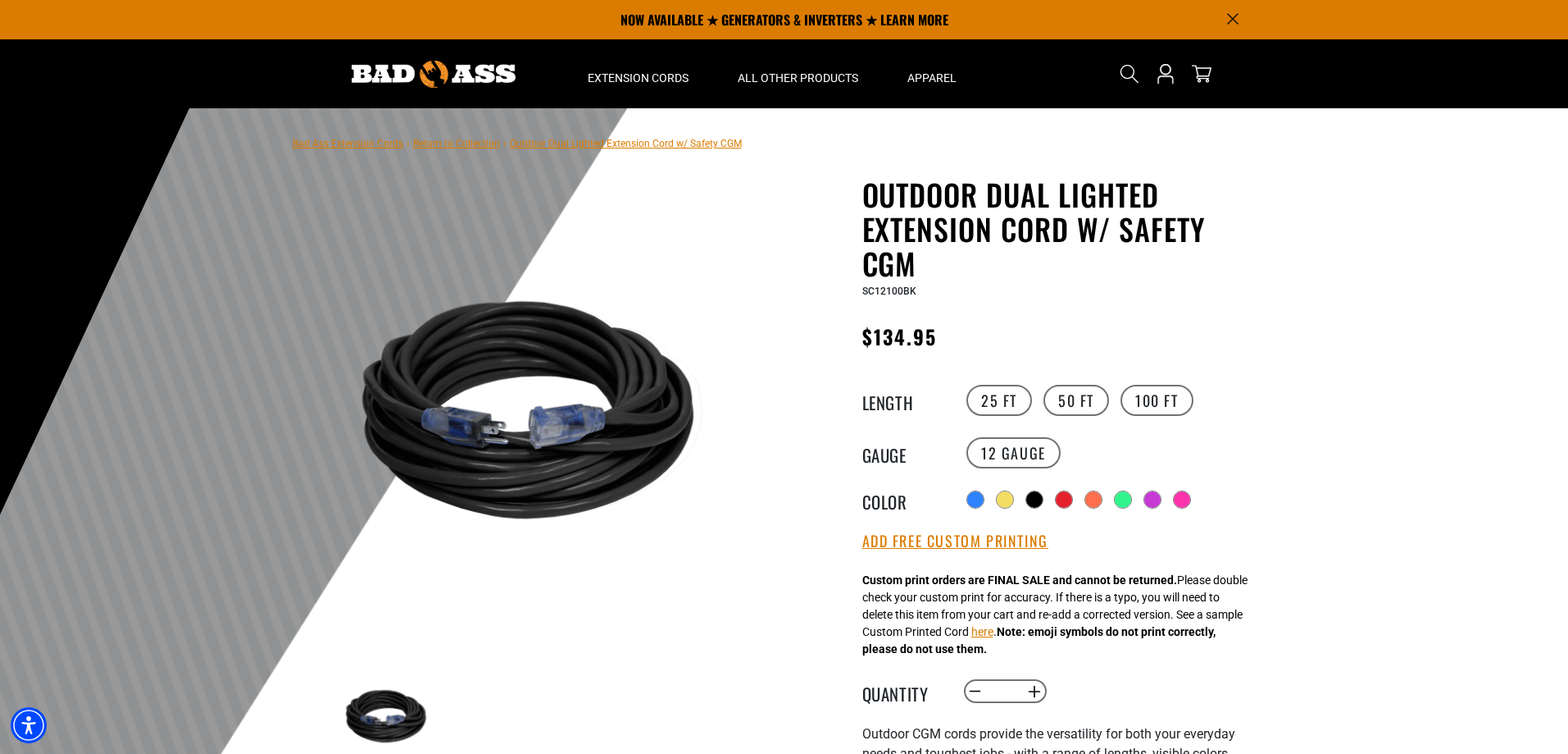
click at [994, 498] on div "Radio button Radio button Radio button Radio button Radio button Radio button R…" at bounding box center [1113, 499] width 301 height 27
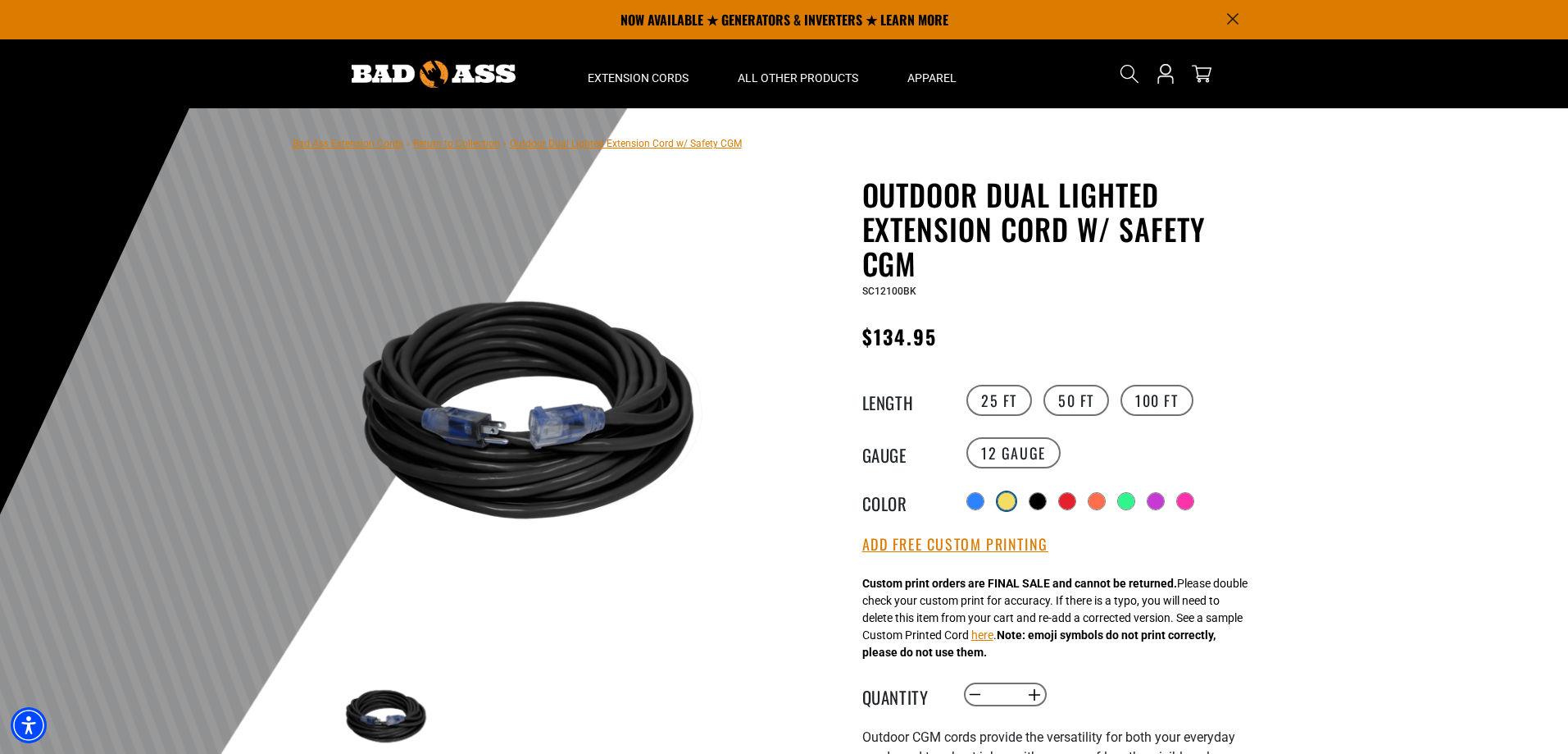
click at [999, 500] on div at bounding box center [1006, 501] width 17 height 17
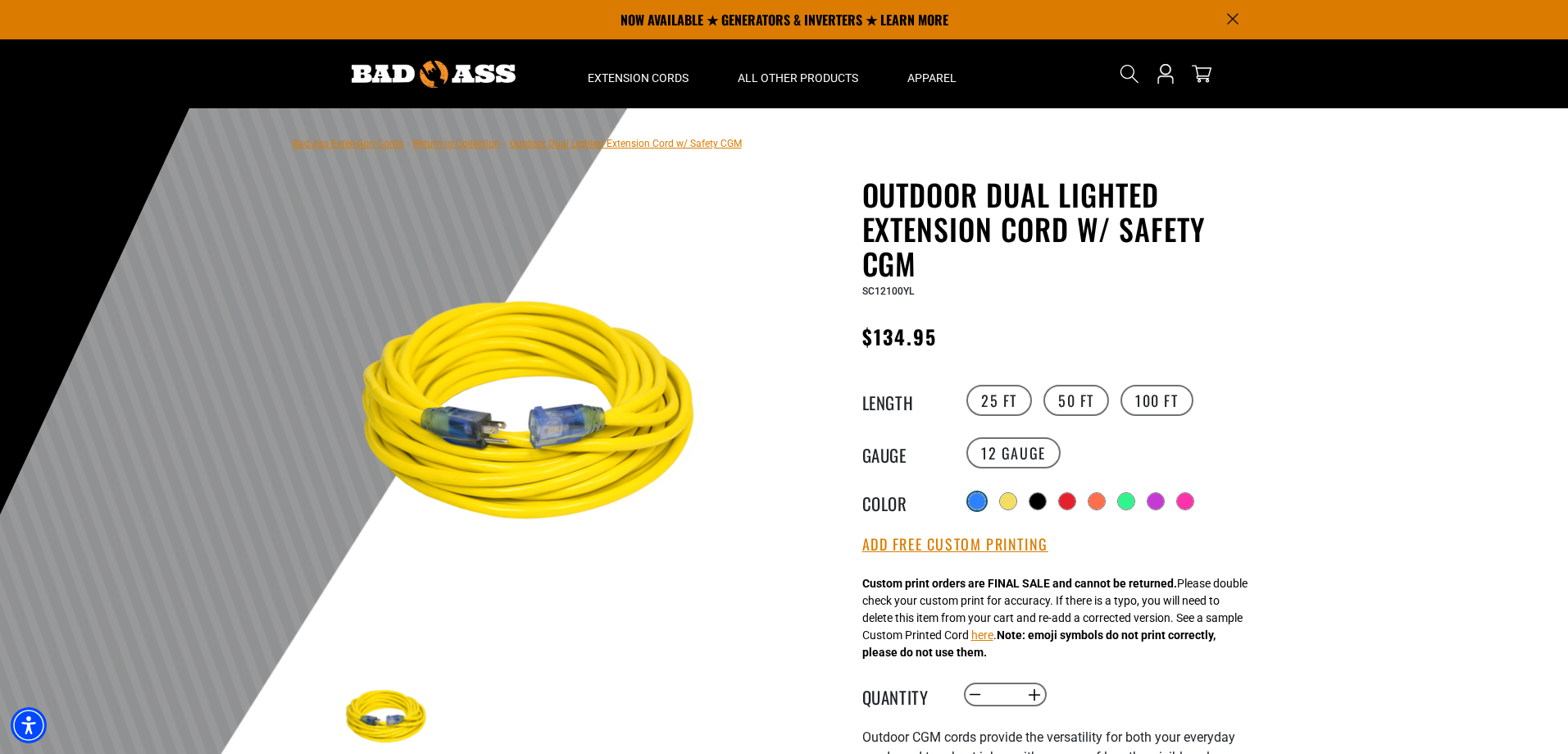
click at [978, 498] on div at bounding box center [976, 501] width 17 height 17
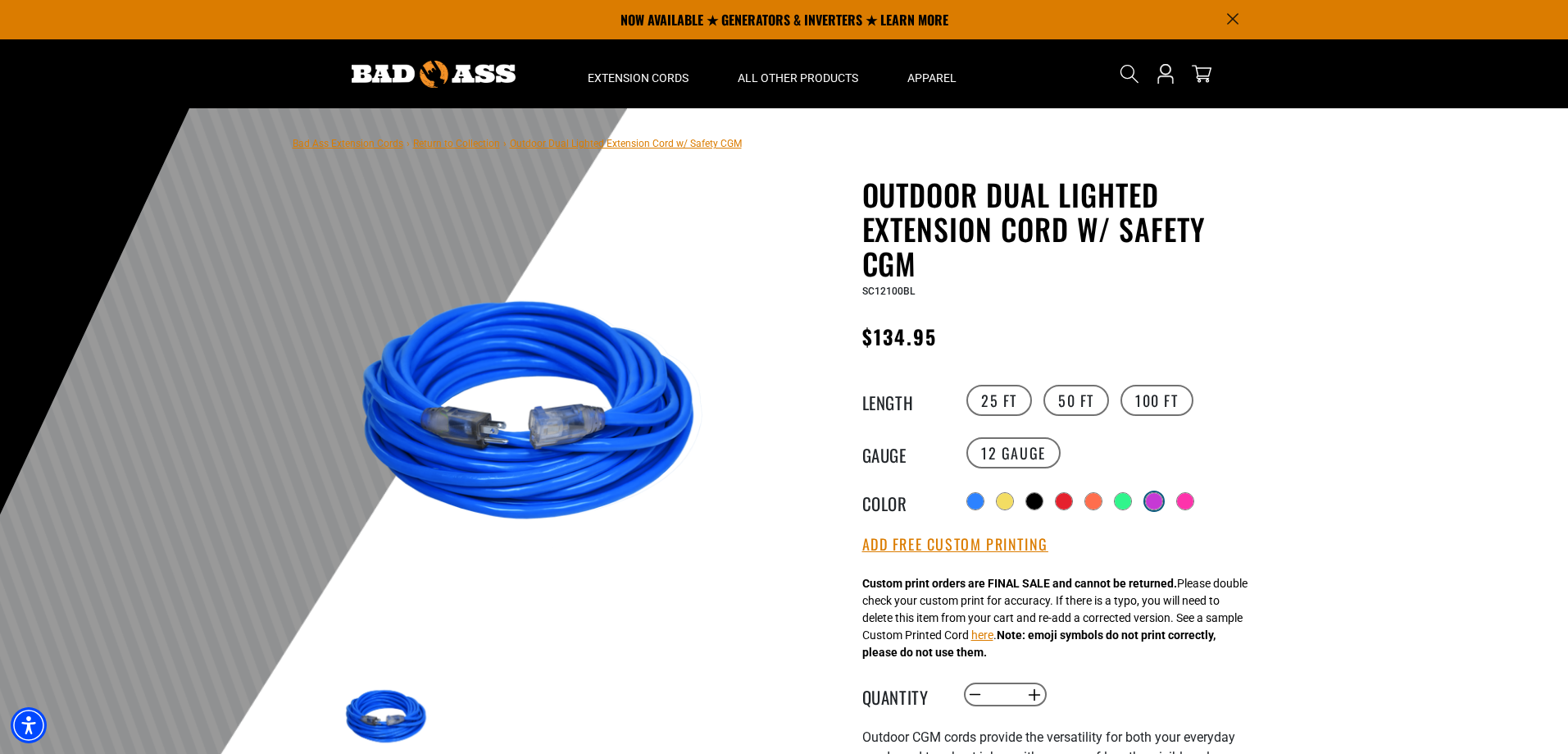
click at [1158, 498] on div at bounding box center [1154, 501] width 17 height 17
